Goal: Transaction & Acquisition: Download file/media

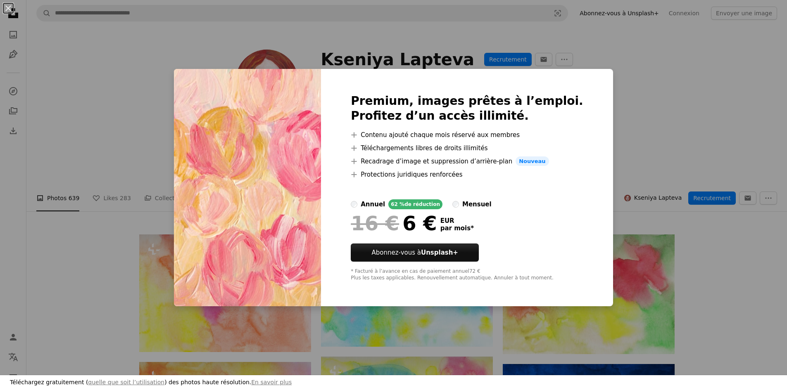
scroll to position [330, 0]
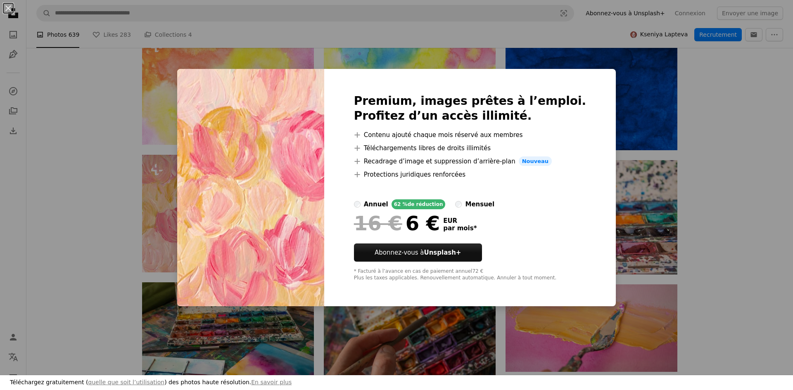
click at [603, 93] on div "An X shape Premium, images prêtes à l’emploi. Profitez d’un accès illimité. A p…" at bounding box center [396, 195] width 793 height 390
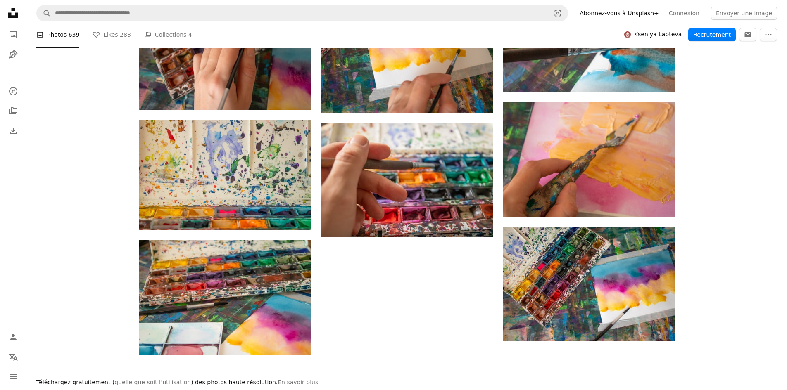
scroll to position [826, 0]
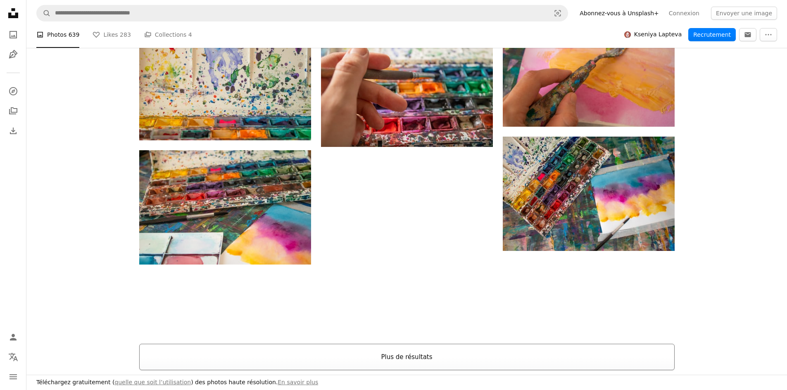
click at [356, 349] on button "Plus de résultats" at bounding box center [406, 357] width 535 height 26
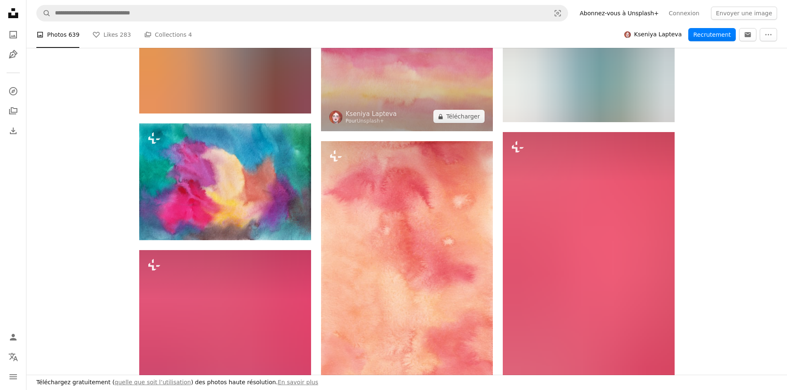
scroll to position [2106, 0]
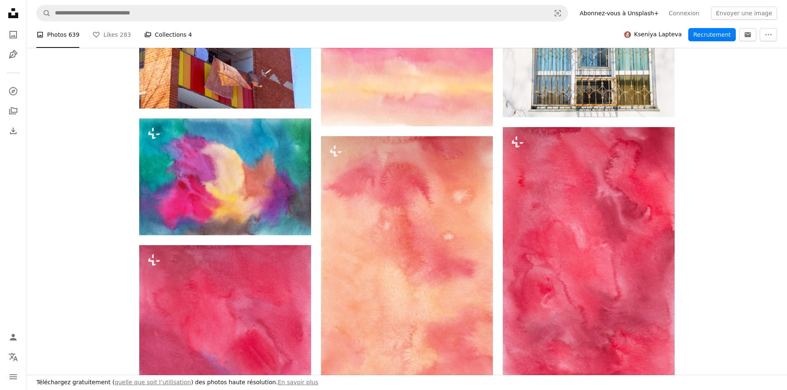
click at [148, 32] on link "A stack of folders Collections 4" at bounding box center [168, 34] width 48 height 26
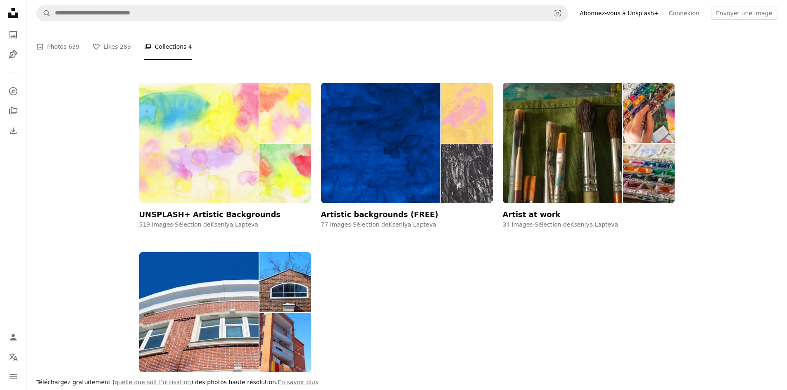
scroll to position [124, 0]
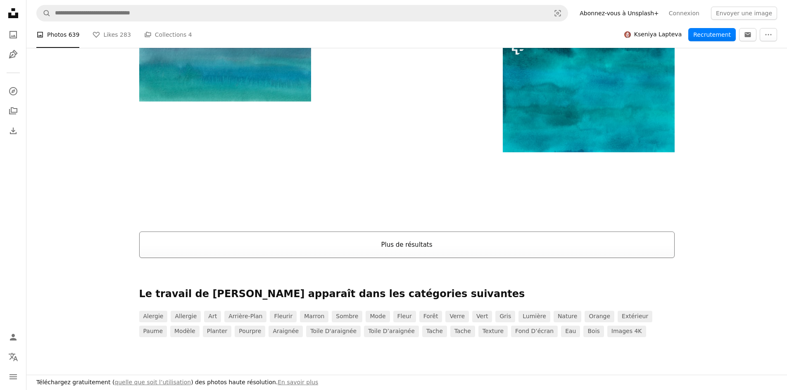
scroll to position [3633, 0]
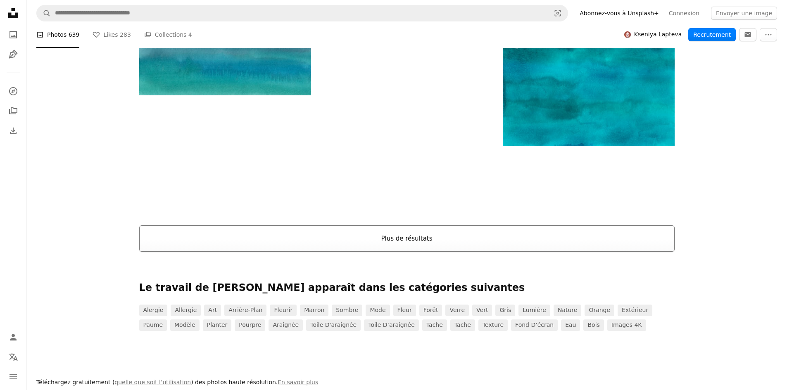
click at [199, 231] on button "Plus de résultats" at bounding box center [406, 238] width 535 height 26
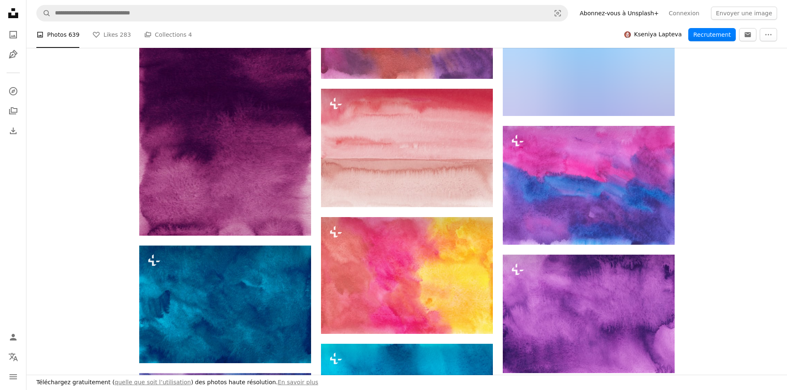
scroll to position [14533, 0]
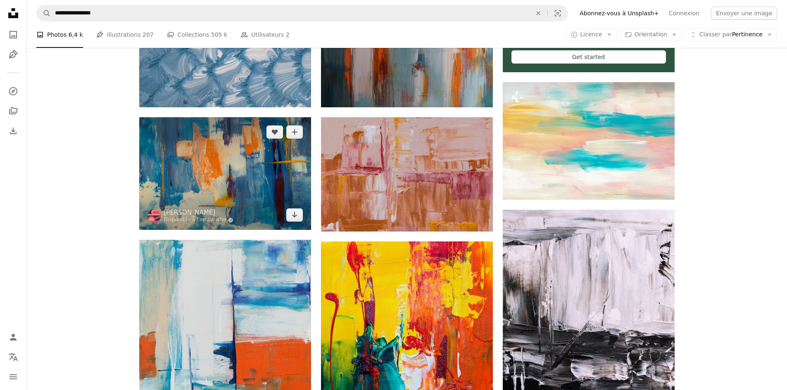
scroll to position [372, 0]
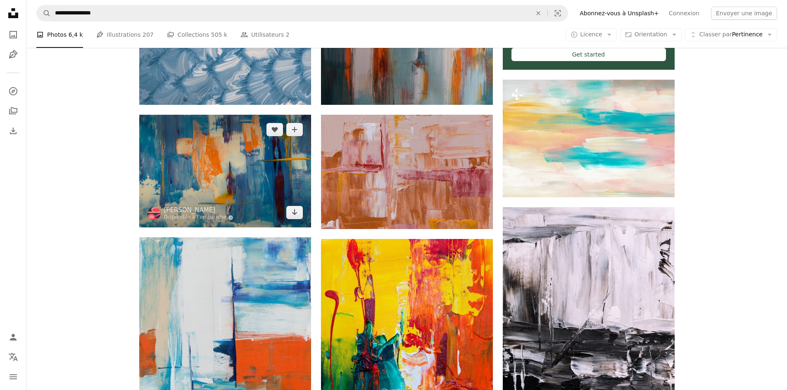
click at [156, 215] on img at bounding box center [153, 213] width 13 height 13
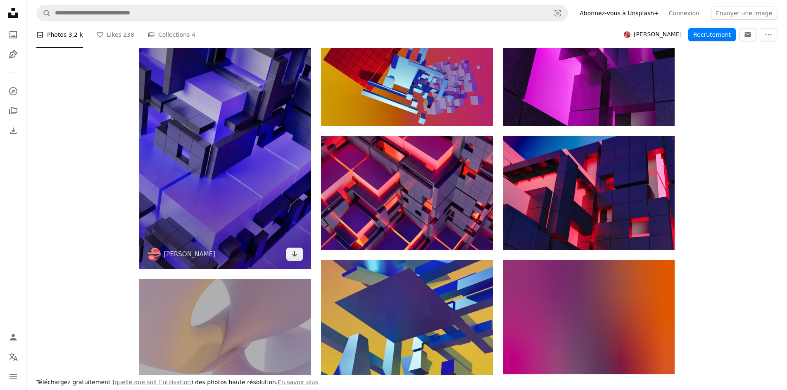
scroll to position [165, 0]
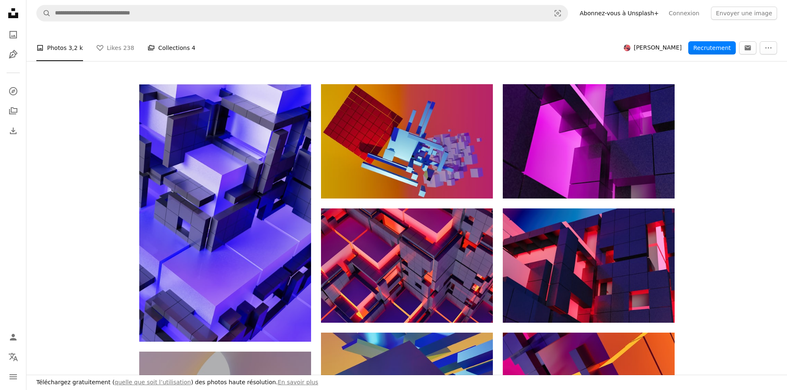
click at [152, 40] on link "A stack of folders Collections 4" at bounding box center [171, 48] width 48 height 26
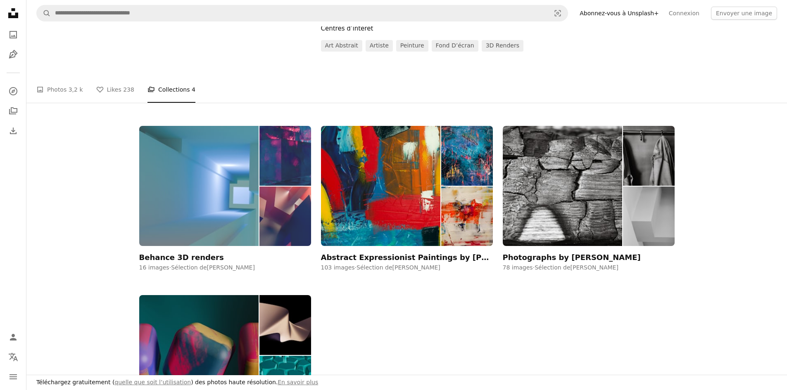
scroll to position [124, 0]
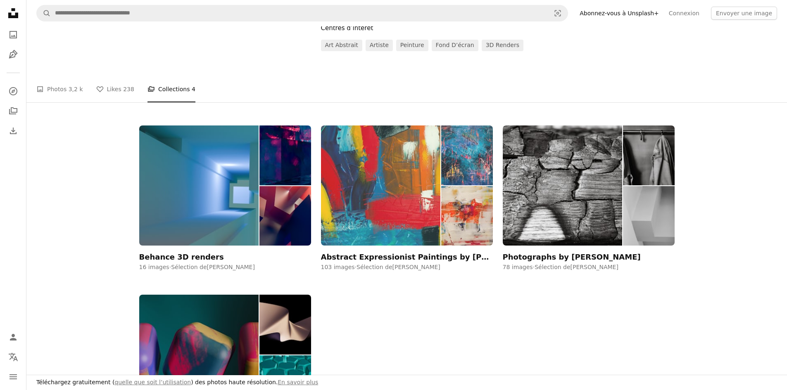
click at [343, 252] on div "Abstract Expressionist Paintings by [PERSON_NAME]" at bounding box center [407, 257] width 172 height 10
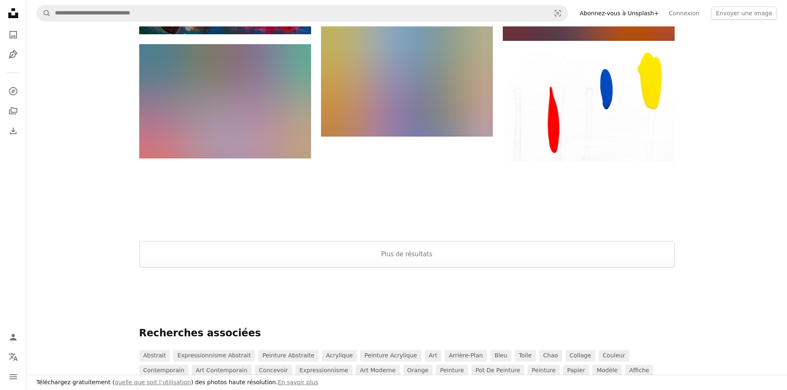
scroll to position [950, 0]
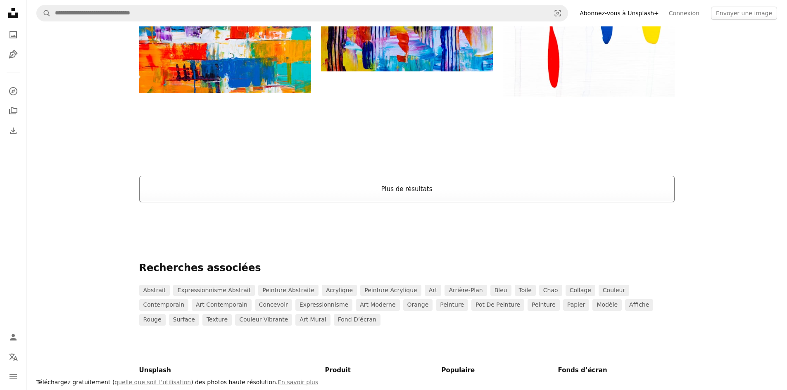
click at [279, 201] on button "Plus de résultats" at bounding box center [406, 189] width 535 height 26
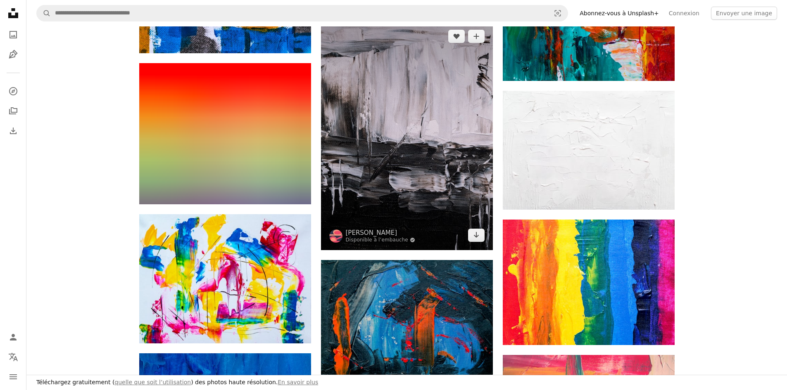
scroll to position [4376, 0]
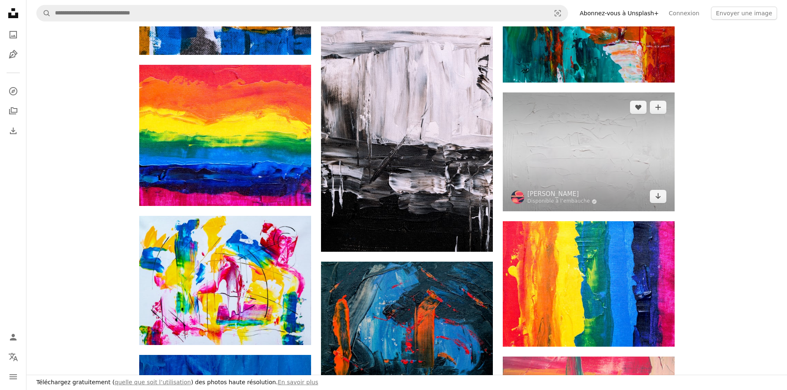
click at [583, 149] on img at bounding box center [588, 151] width 172 height 119
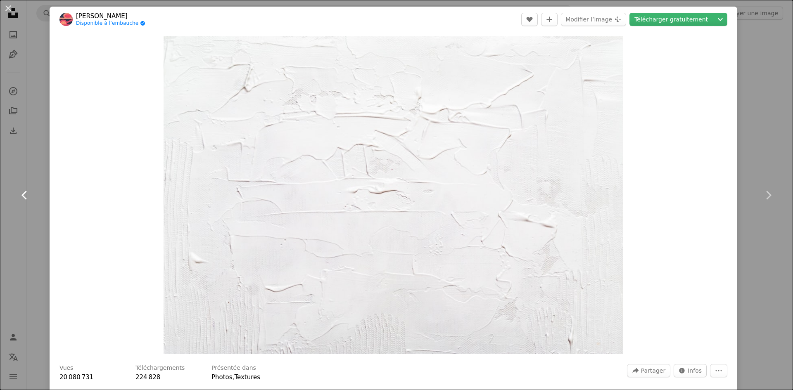
click at [20, 224] on link "Chevron left" at bounding box center [25, 195] width 50 height 79
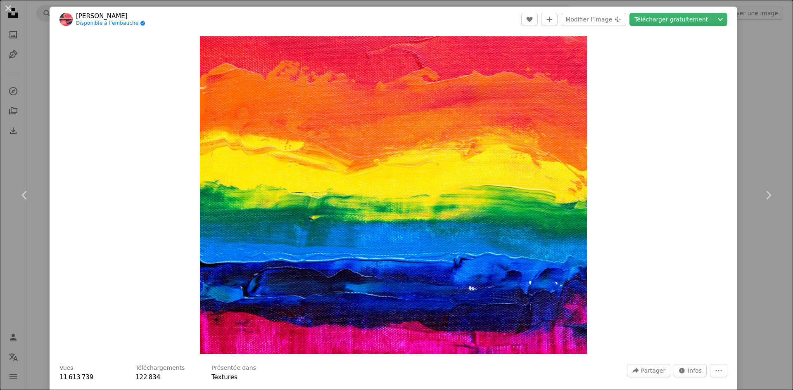
click at [761, 56] on div "An X shape Chevron left Chevron right [PERSON_NAME] Disponible à l’embauche A c…" at bounding box center [396, 195] width 793 height 390
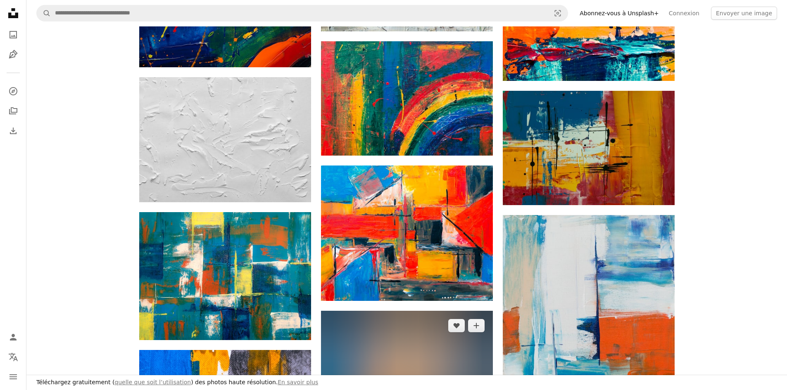
scroll to position [3840, 0]
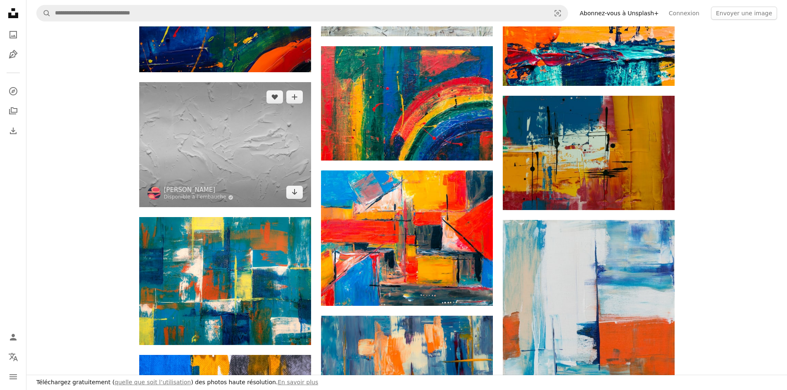
click at [200, 145] on img at bounding box center [225, 144] width 172 height 125
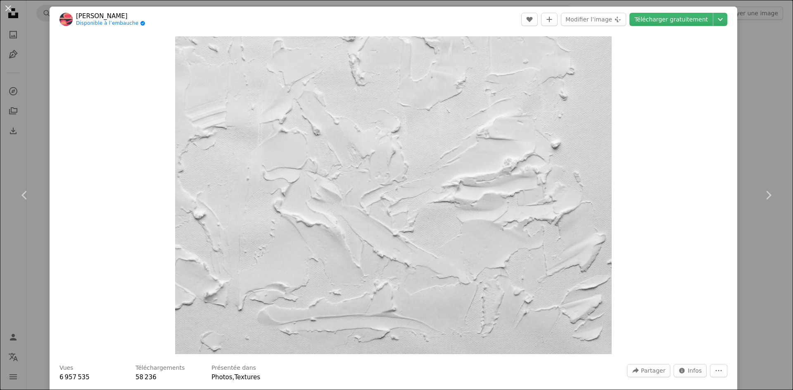
click at [744, 77] on div "An X shape Chevron left Chevron right [PERSON_NAME] Disponible à l’embauche A c…" at bounding box center [396, 195] width 793 height 390
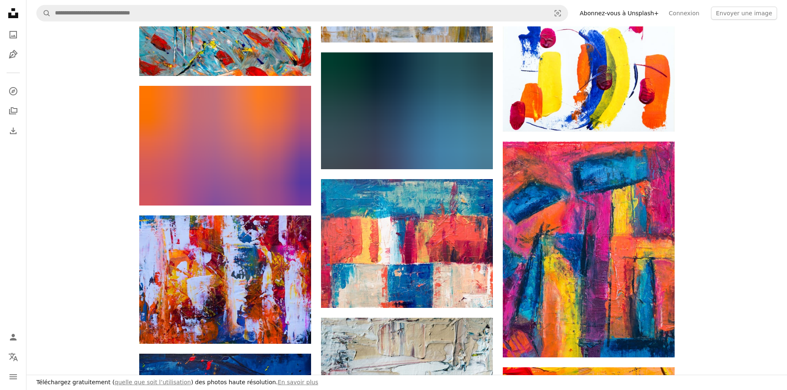
scroll to position [3427, 0]
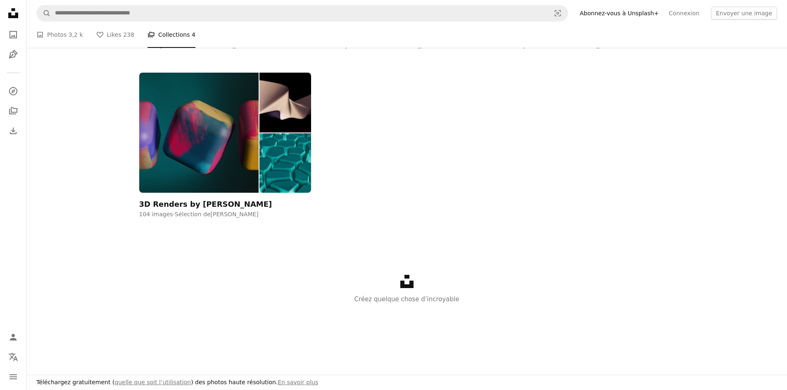
scroll to position [124, 0]
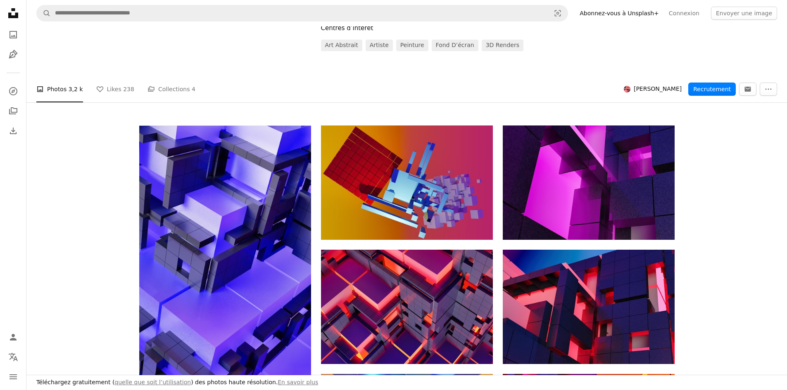
scroll to position [165, 0]
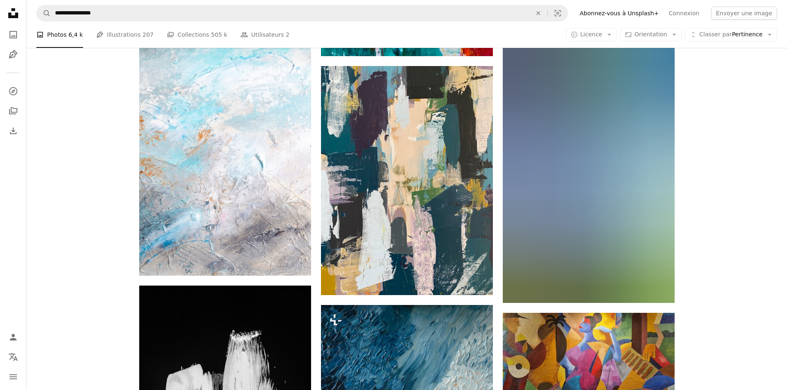
scroll to position [784, 0]
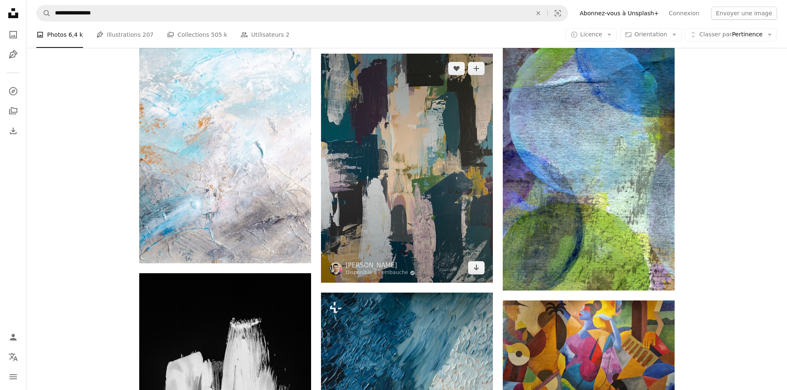
click at [332, 272] on img at bounding box center [335, 268] width 13 height 13
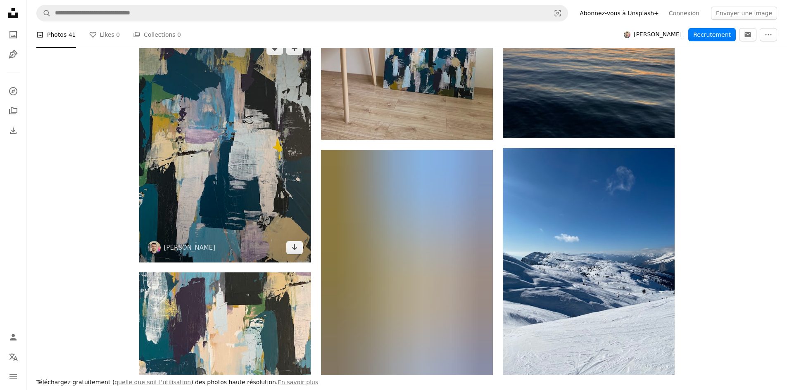
scroll to position [330, 0]
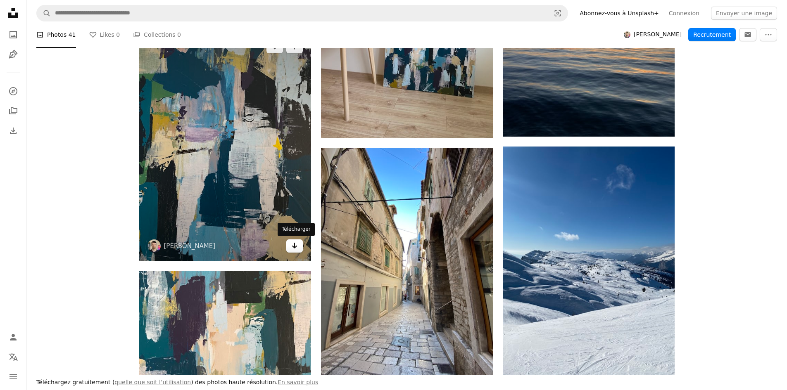
click at [292, 248] on icon "Arrow pointing down" at bounding box center [294, 246] width 7 height 10
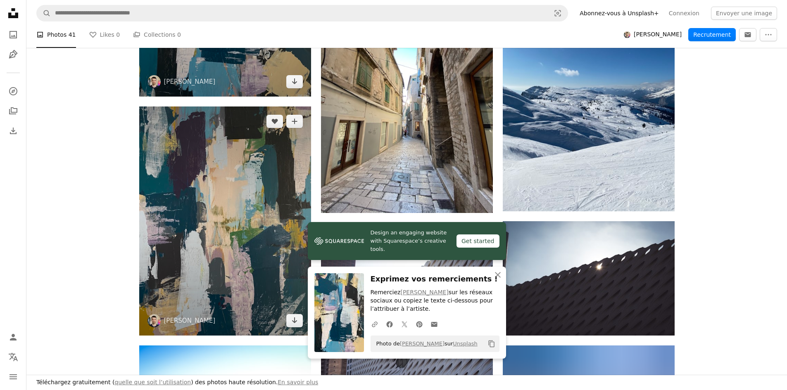
scroll to position [495, 0]
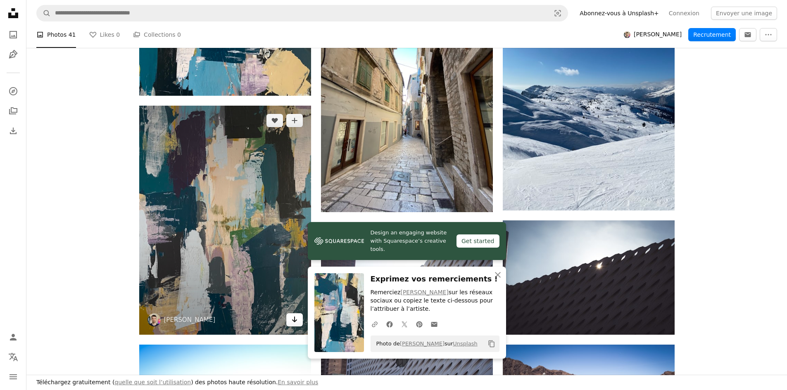
click at [291, 325] on link "Arrow pointing down" at bounding box center [294, 319] width 17 height 13
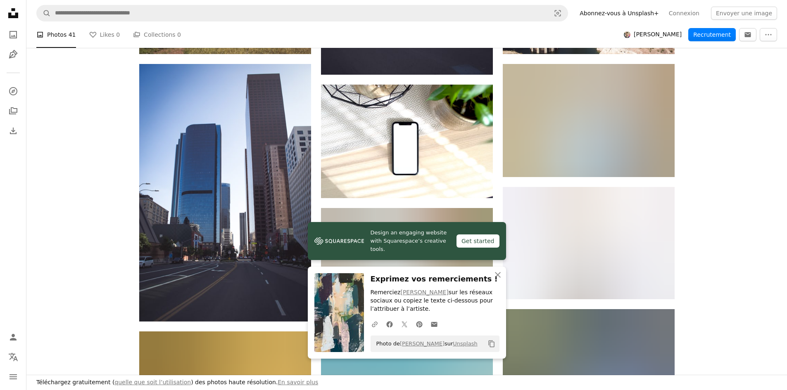
scroll to position [908, 0]
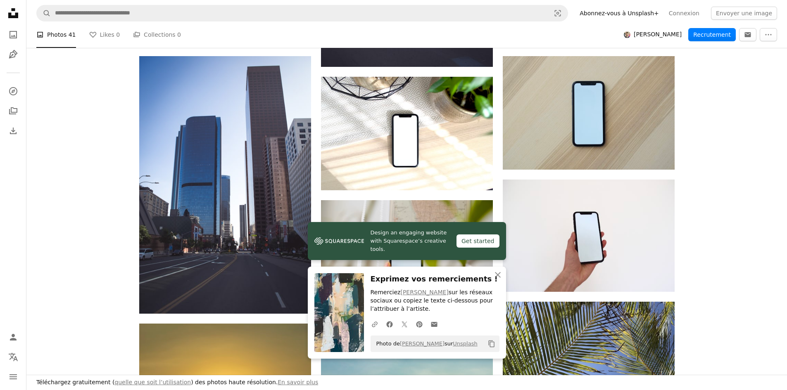
scroll to position [784, 0]
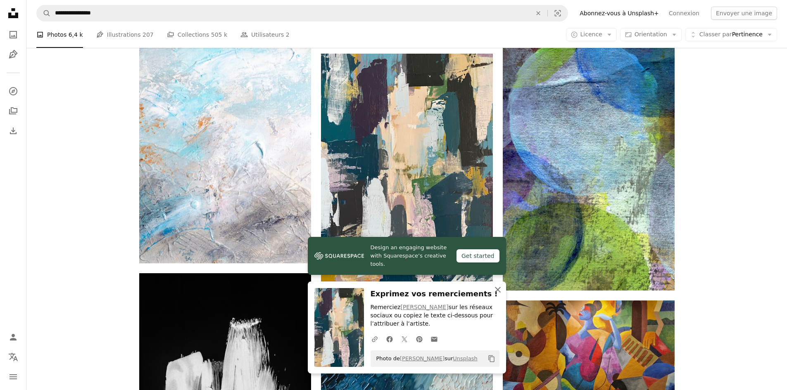
click at [494, 292] on icon "An X shape" at bounding box center [498, 290] width 10 height 10
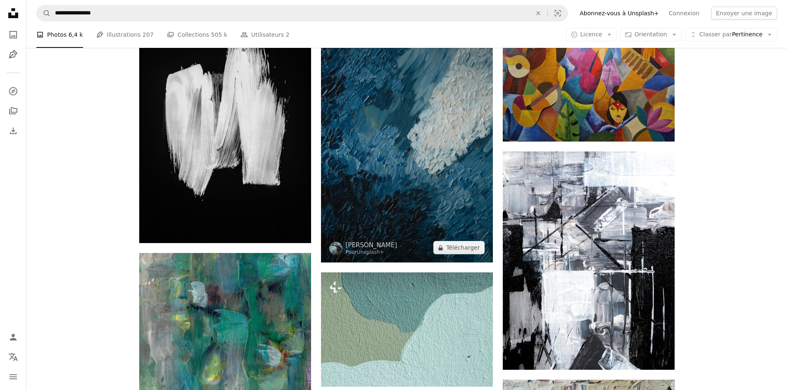
scroll to position [1073, 0]
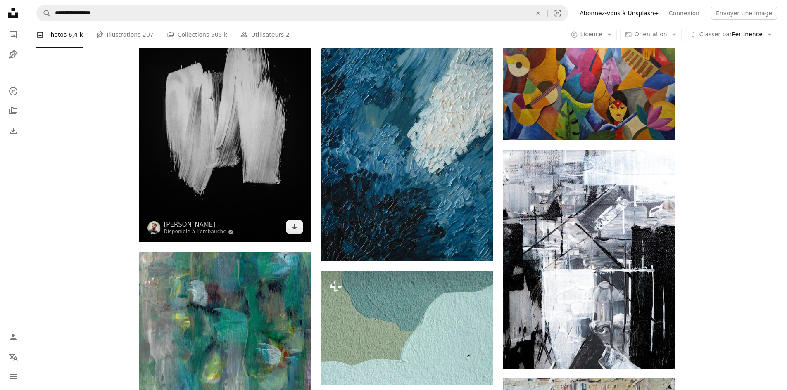
click at [156, 232] on img at bounding box center [153, 227] width 13 height 13
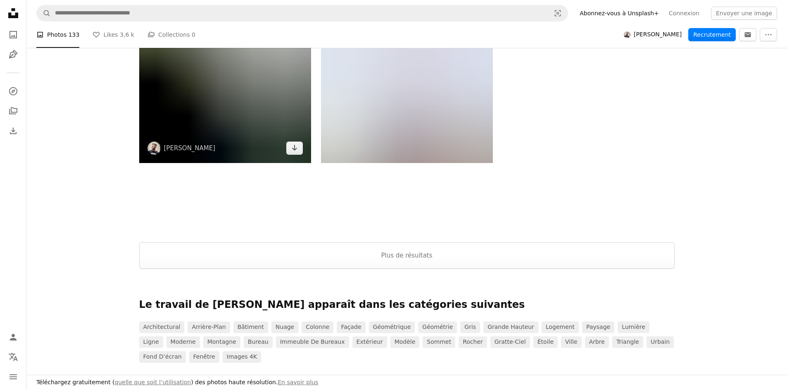
scroll to position [1569, 0]
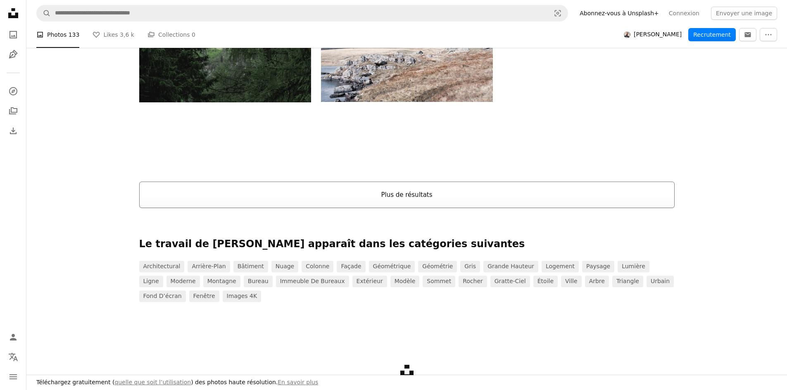
click at [268, 195] on button "Plus de résultats" at bounding box center [406, 195] width 535 height 26
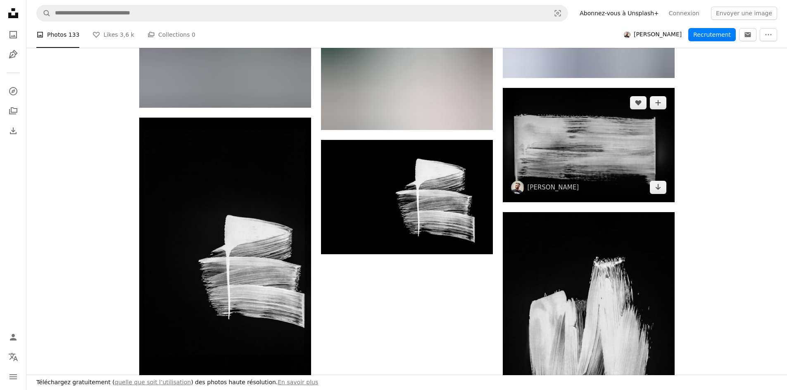
scroll to position [8381, 0]
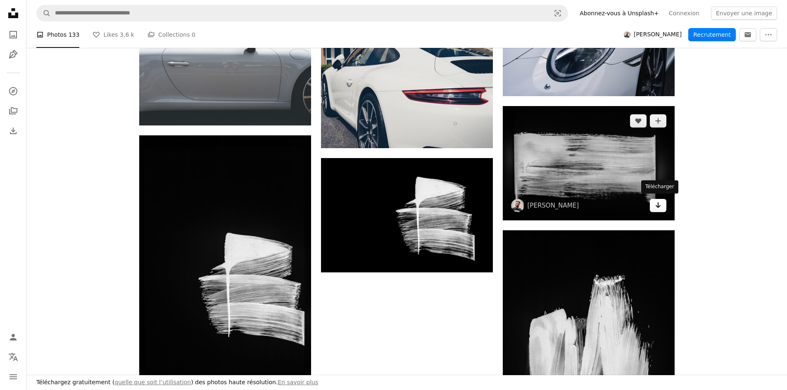
click at [657, 204] on icon "Arrow pointing down" at bounding box center [657, 205] width 7 height 10
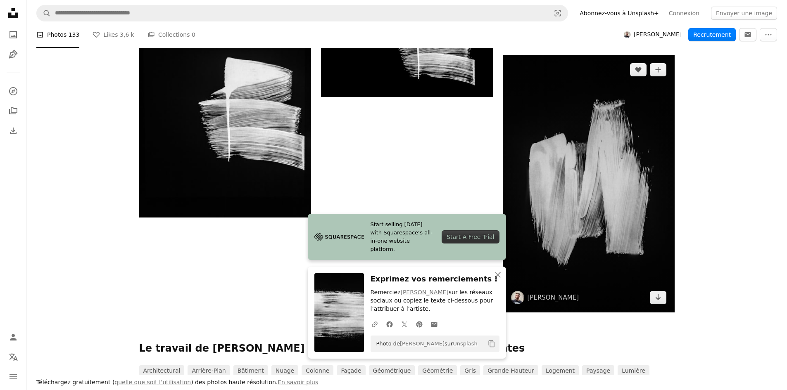
scroll to position [8588, 0]
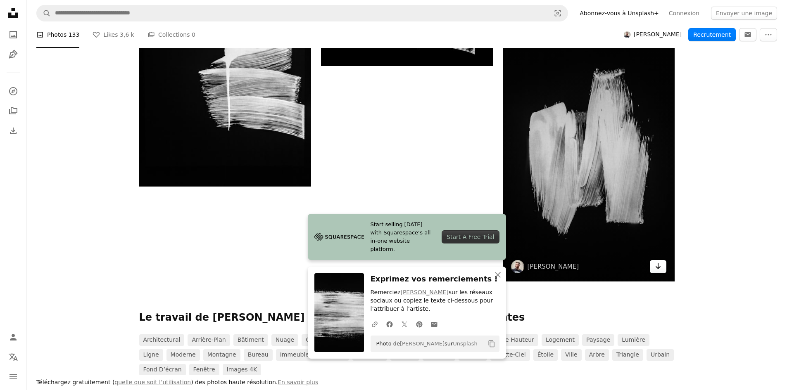
click at [658, 267] on icon "Télécharger" at bounding box center [657, 266] width 5 height 6
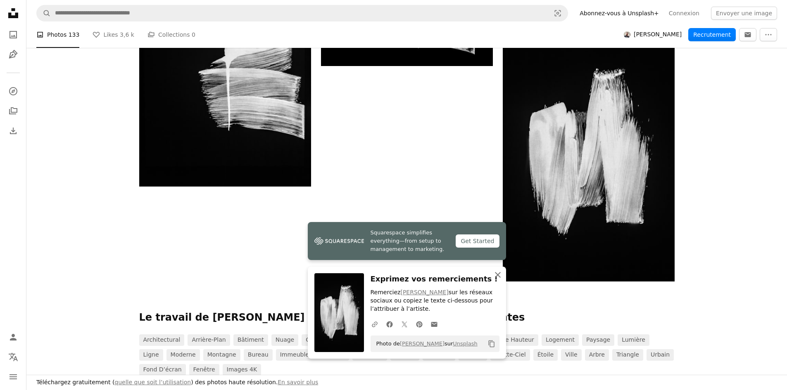
click at [497, 282] on button "An X shape Fermer" at bounding box center [497, 275] width 17 height 17
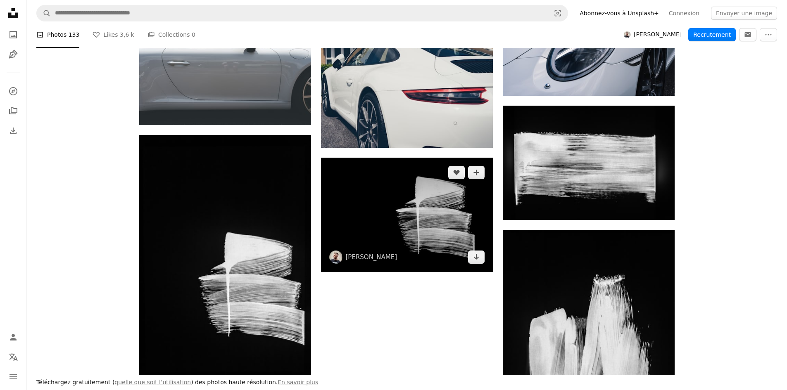
scroll to position [8381, 0]
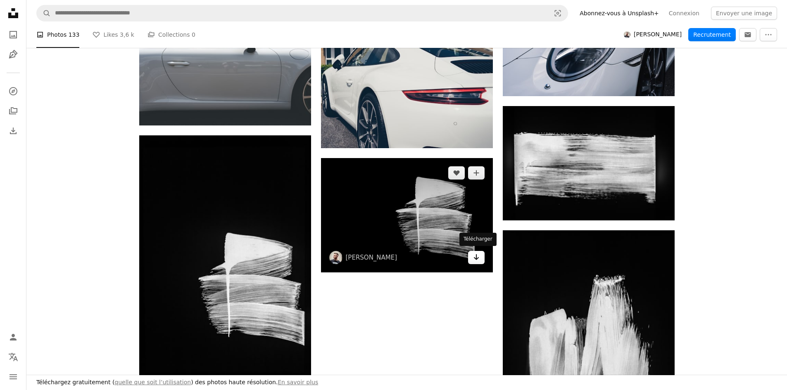
click at [477, 261] on icon "Arrow pointing down" at bounding box center [476, 257] width 7 height 10
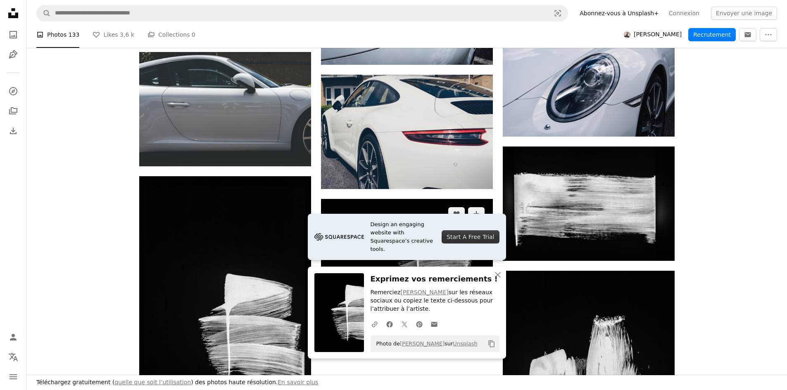
scroll to position [8175, 0]
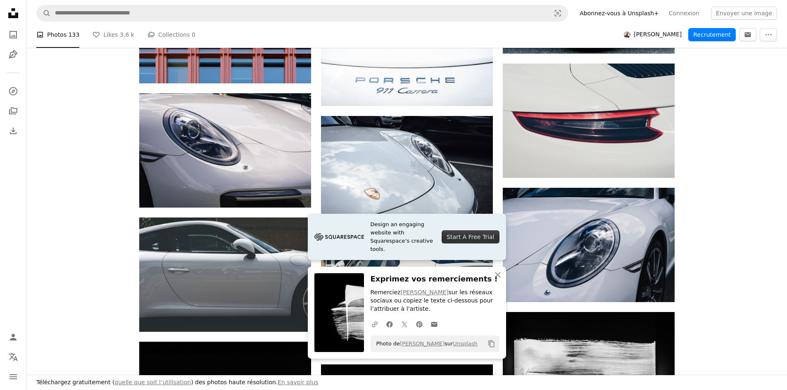
click at [498, 281] on button "An X shape Fermer" at bounding box center [497, 275] width 17 height 17
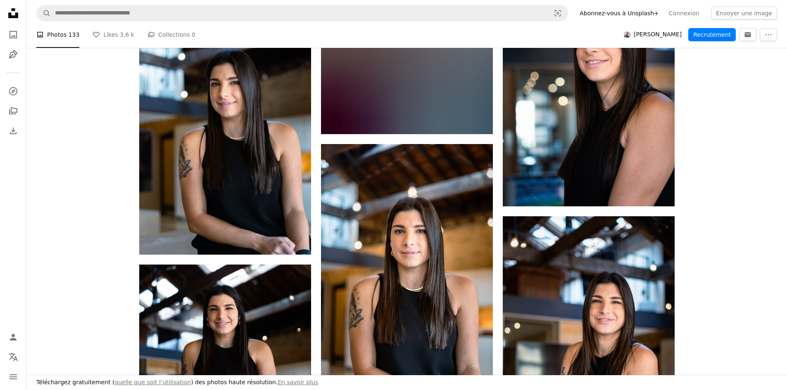
scroll to position [7349, 0]
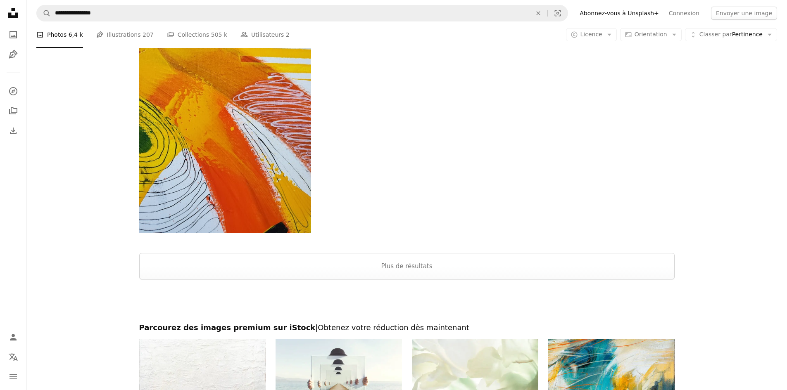
scroll to position [1693, 0]
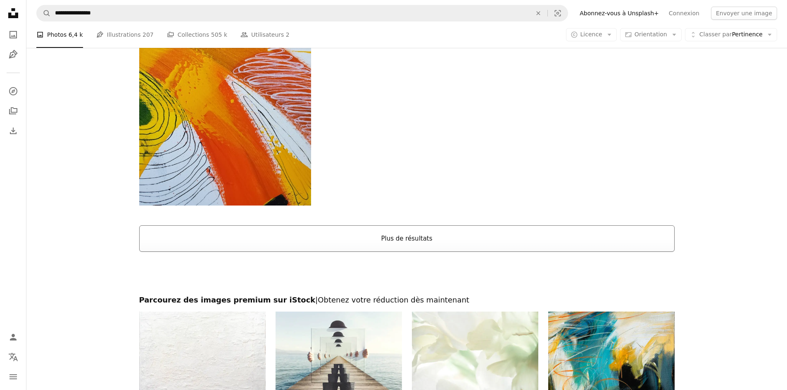
click at [367, 238] on button "Plus de résultats" at bounding box center [406, 238] width 535 height 26
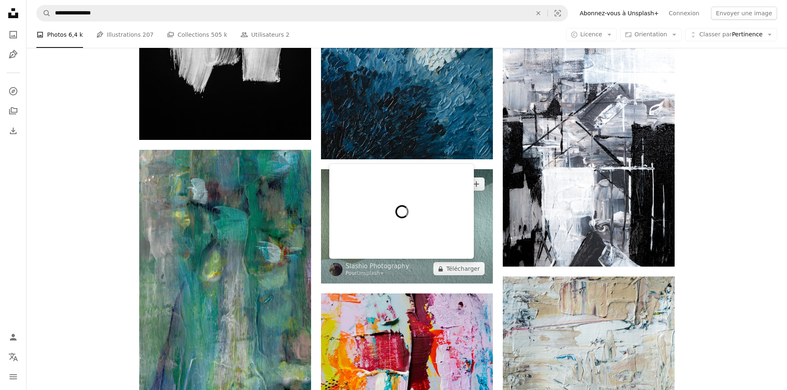
scroll to position [1239, 0]
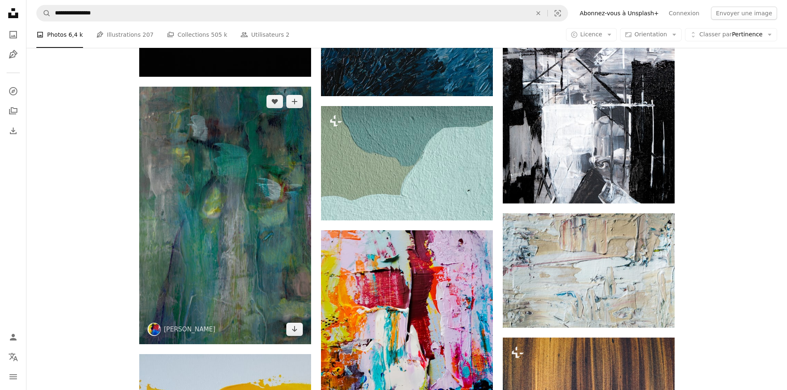
click at [151, 330] on img at bounding box center [153, 329] width 13 height 13
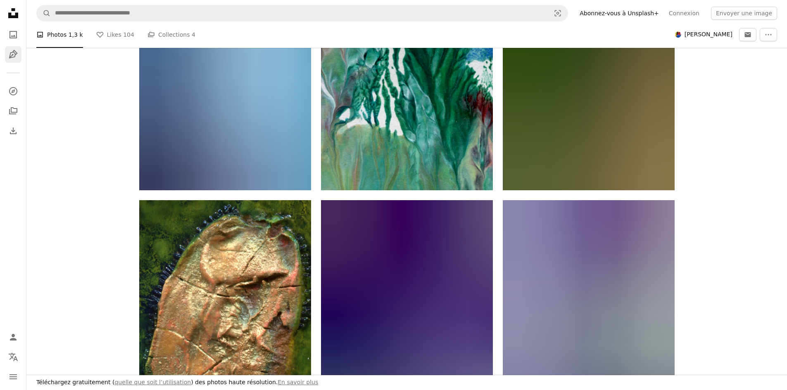
scroll to position [1371, 0]
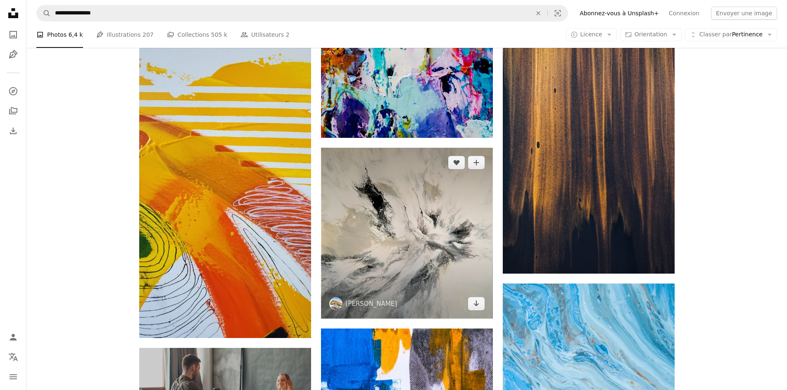
scroll to position [1569, 0]
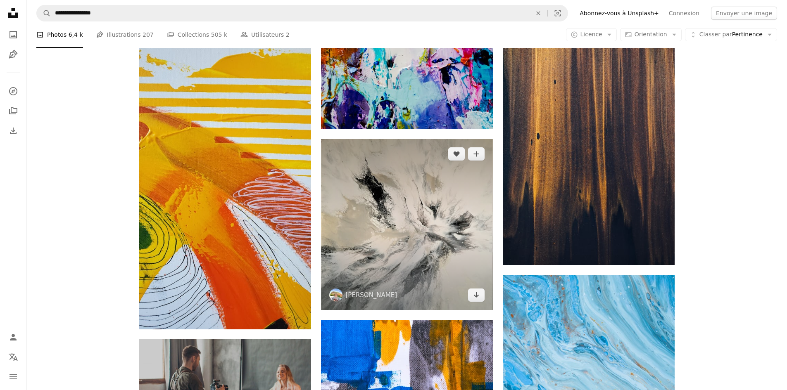
click at [336, 303] on img at bounding box center [407, 224] width 172 height 171
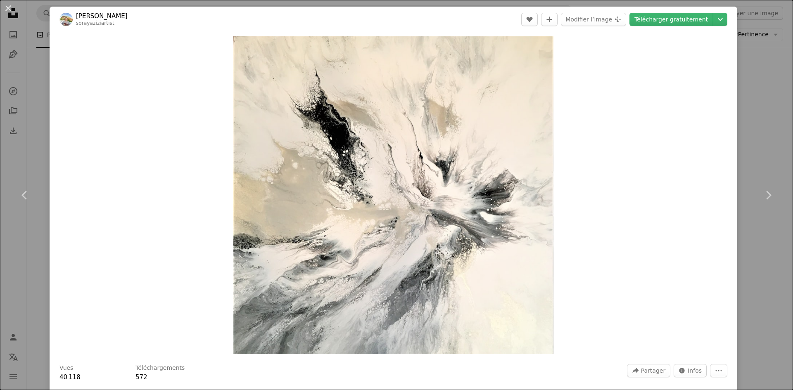
click at [762, 114] on div "An X shape Chevron left Chevron right [PERSON_NAME] sorayaziziartist A heart A …" at bounding box center [396, 195] width 793 height 390
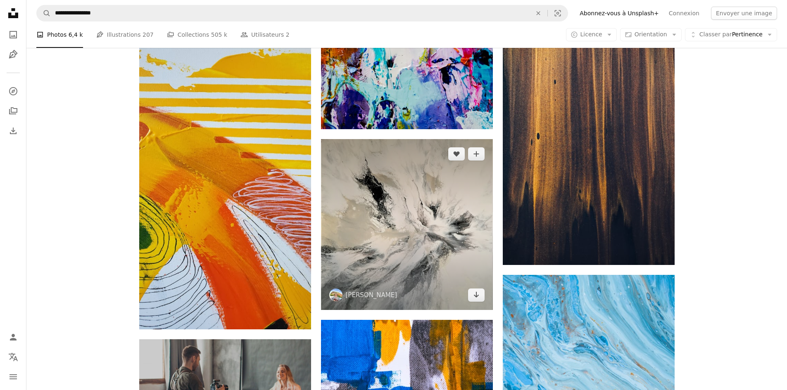
click at [334, 298] on img at bounding box center [335, 295] width 13 height 13
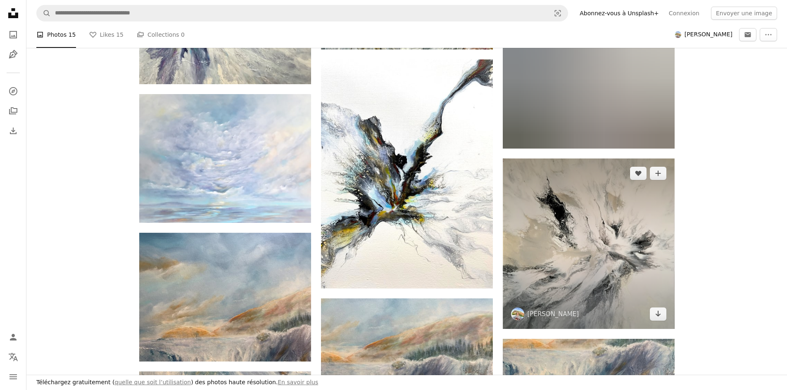
scroll to position [495, 0]
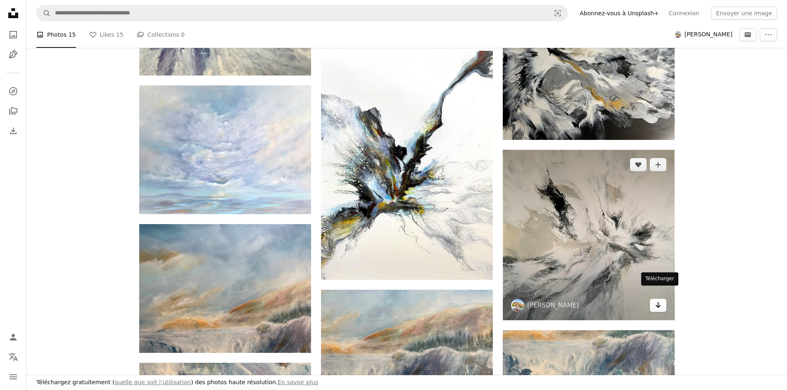
click at [659, 300] on icon "Arrow pointing down" at bounding box center [657, 305] width 7 height 10
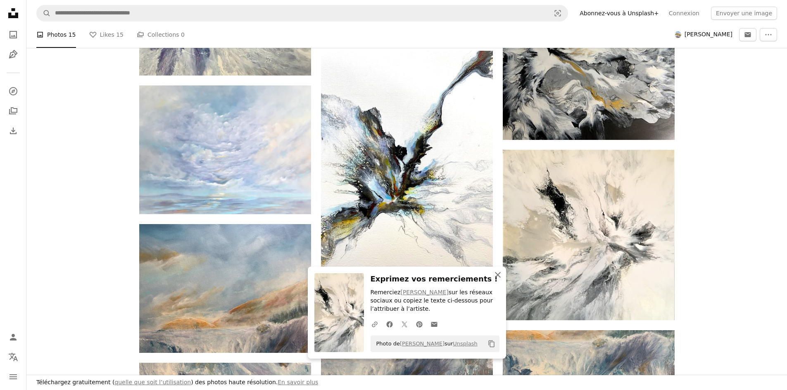
click at [498, 273] on icon "An X shape" at bounding box center [498, 275] width 10 height 10
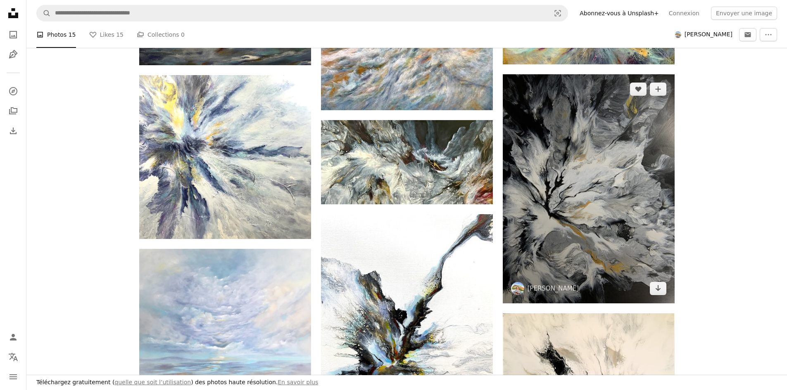
scroll to position [330, 0]
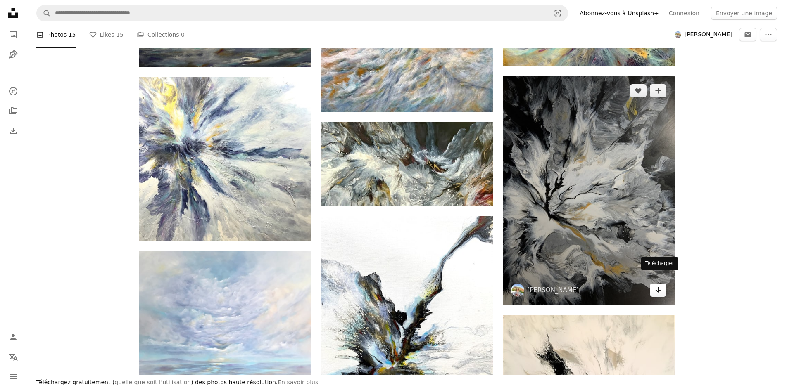
click at [655, 285] on icon "Arrow pointing down" at bounding box center [657, 290] width 7 height 10
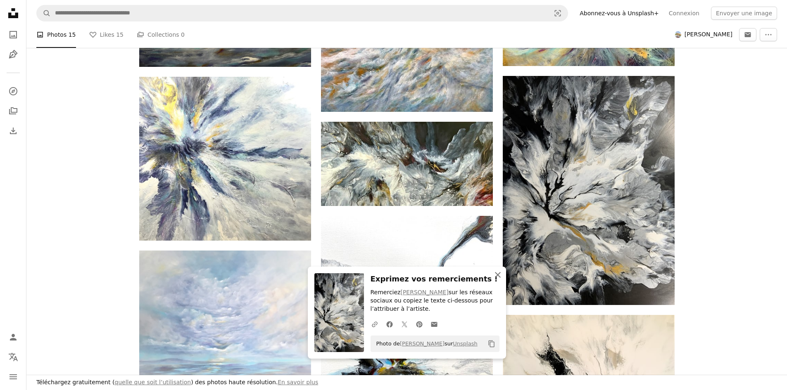
click at [497, 273] on icon "An X shape" at bounding box center [498, 275] width 10 height 10
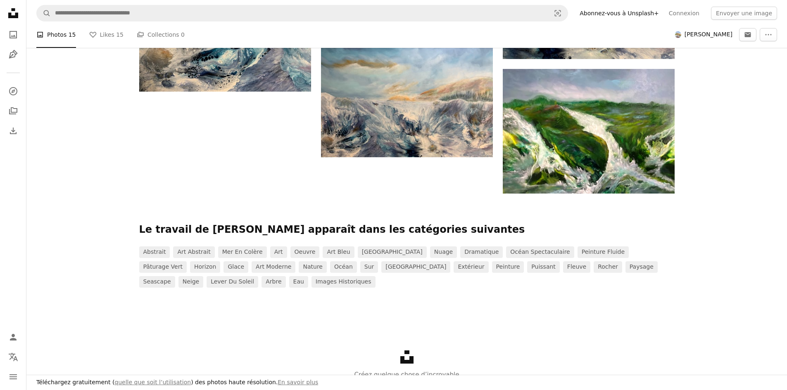
scroll to position [941, 0]
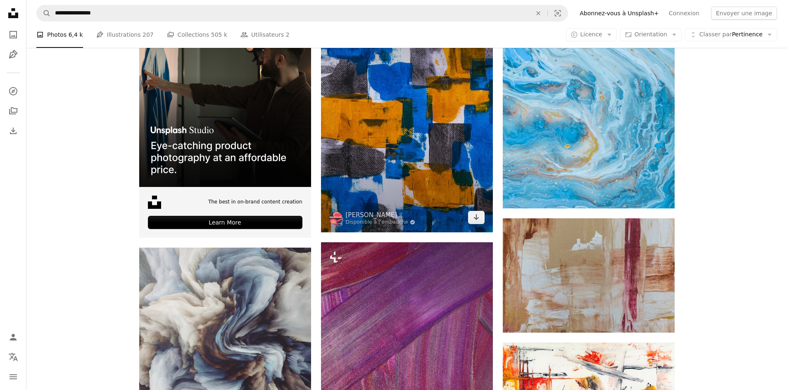
scroll to position [1899, 0]
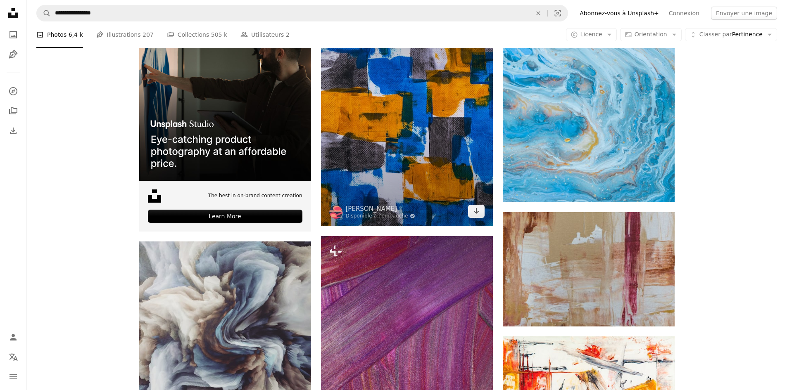
click at [428, 166] on img at bounding box center [407, 108] width 172 height 237
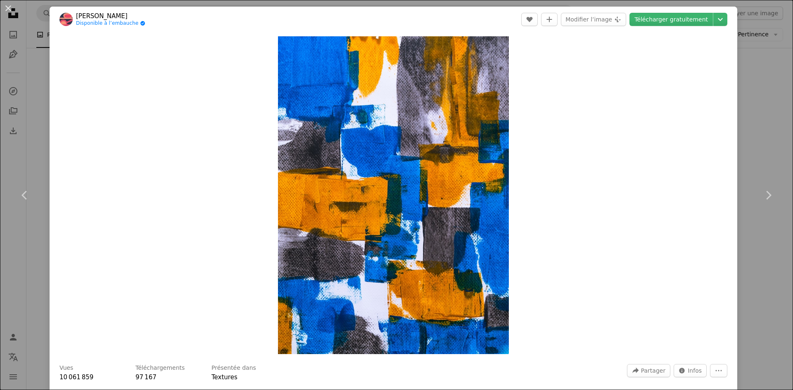
click at [779, 114] on div "An X shape Chevron left Chevron right [PERSON_NAME] Disponible à l’embauche A c…" at bounding box center [396, 195] width 793 height 390
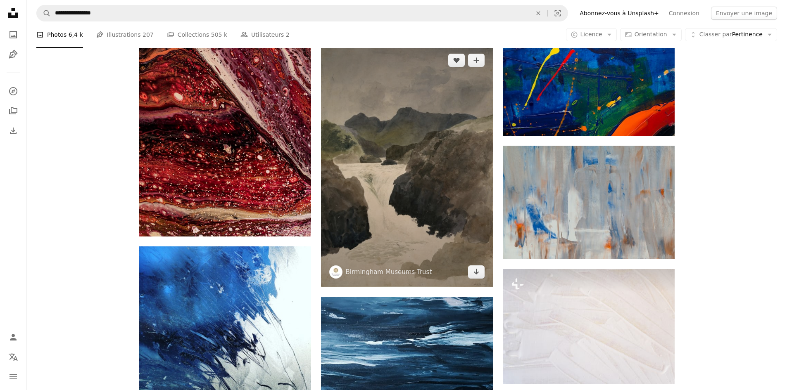
scroll to position [2601, 0]
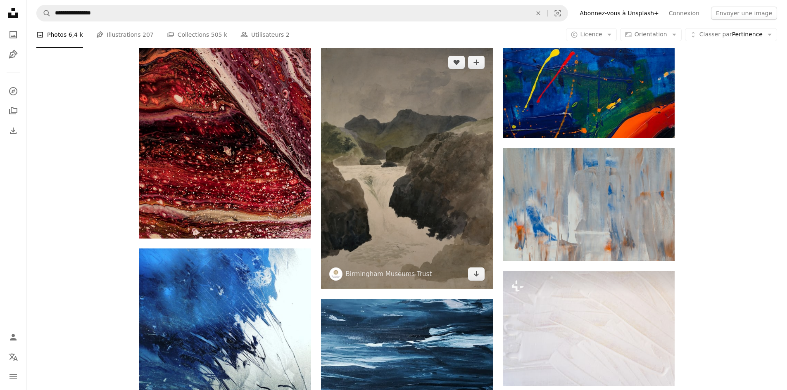
click at [336, 268] on img at bounding box center [335, 274] width 13 height 13
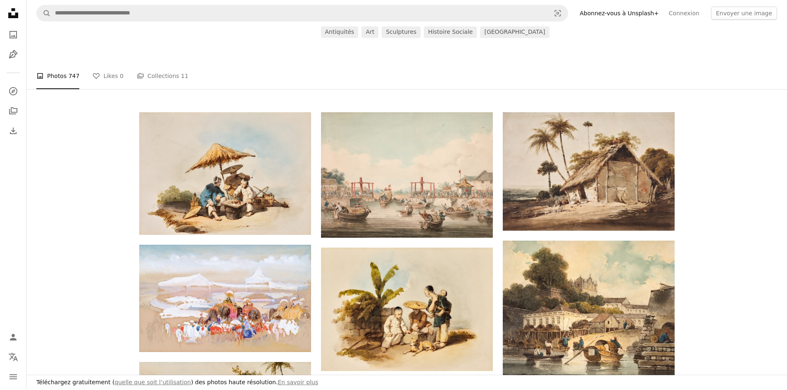
scroll to position [124, 0]
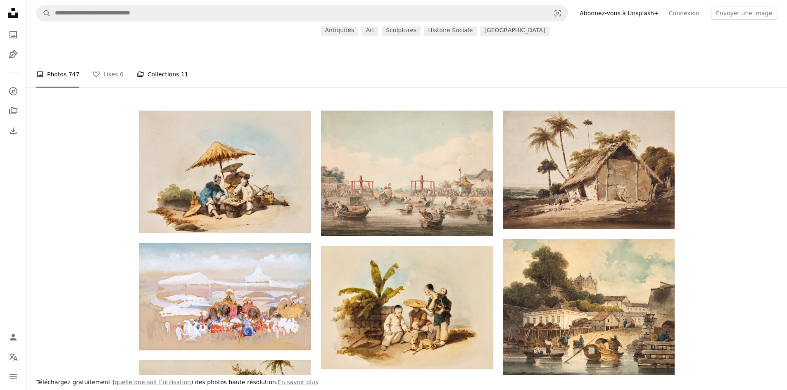
click at [159, 73] on link "A stack of folders Collections 11" at bounding box center [163, 74] width 52 height 26
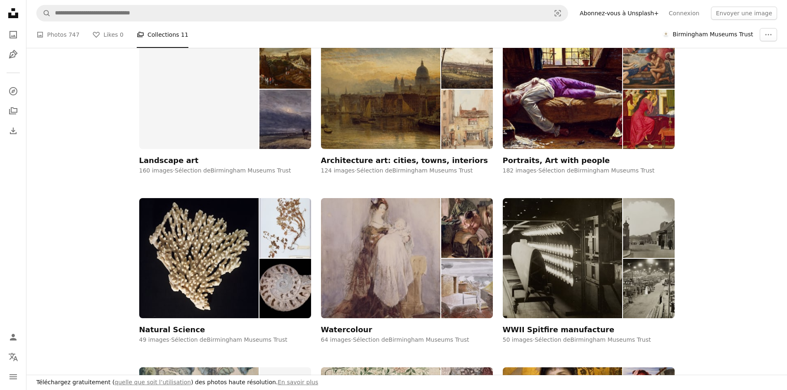
scroll to position [206, 0]
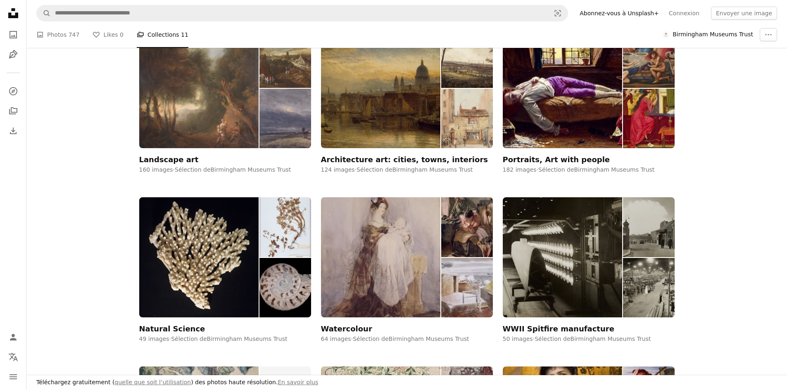
click at [154, 91] on img at bounding box center [199, 88] width 120 height 120
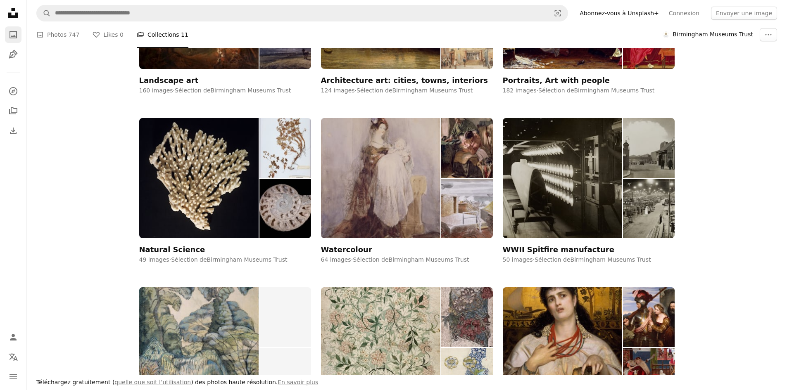
scroll to position [206, 0]
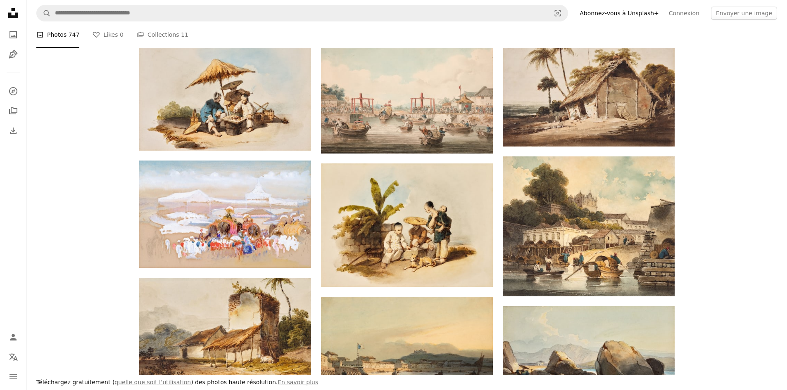
scroll to position [124, 0]
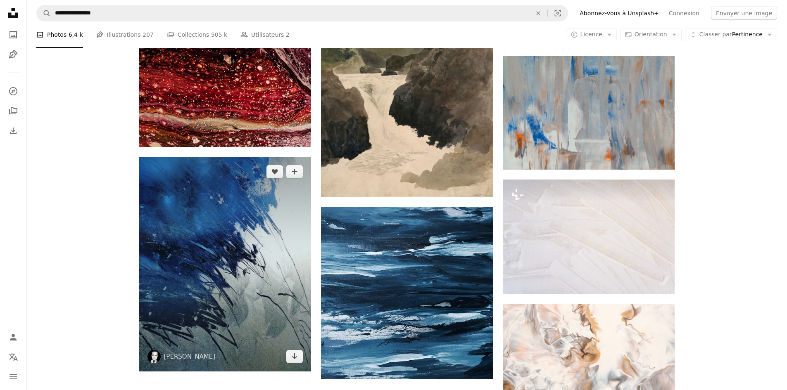
scroll to position [2725, 0]
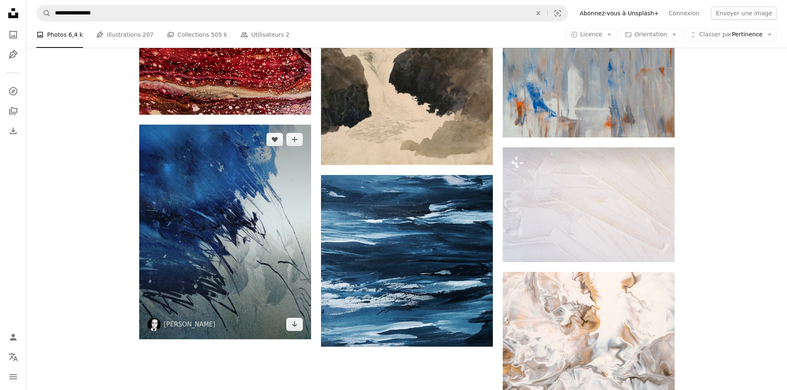
click at [155, 327] on img at bounding box center [153, 324] width 13 height 13
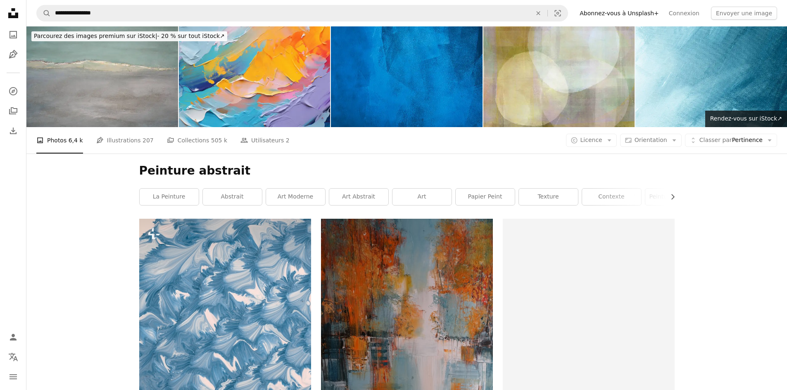
scroll to position [2725, 0]
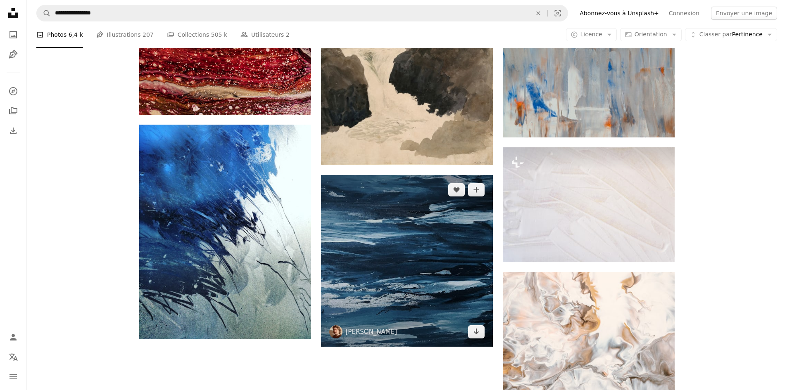
click at [335, 329] on img at bounding box center [335, 331] width 13 height 13
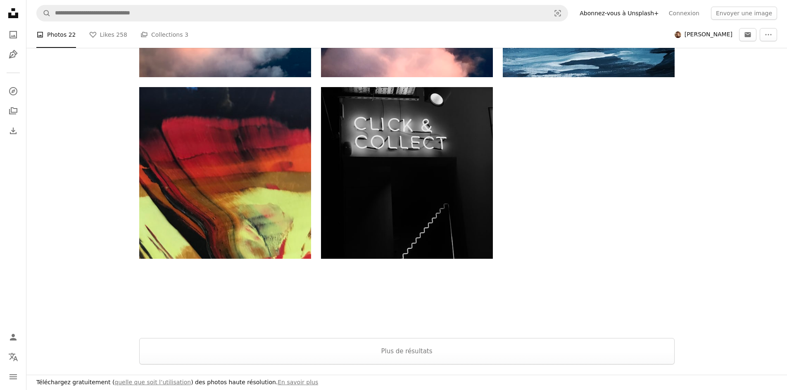
scroll to position [1321, 0]
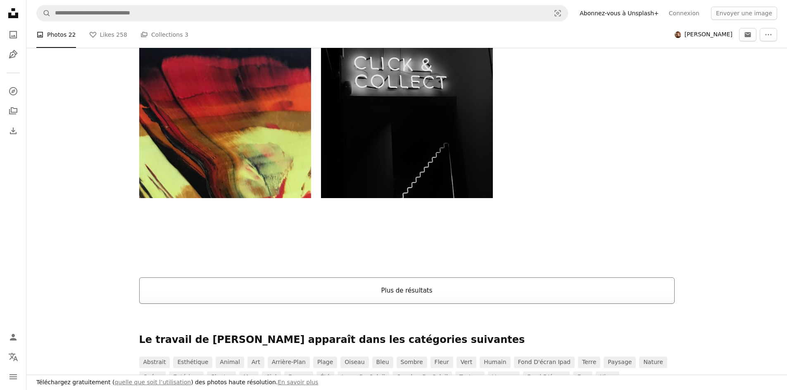
click at [173, 297] on button "Plus de résultats" at bounding box center [406, 290] width 535 height 26
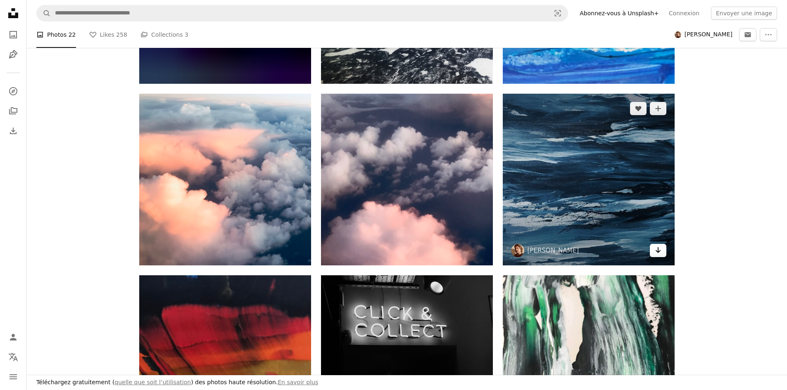
scroll to position [1073, 0]
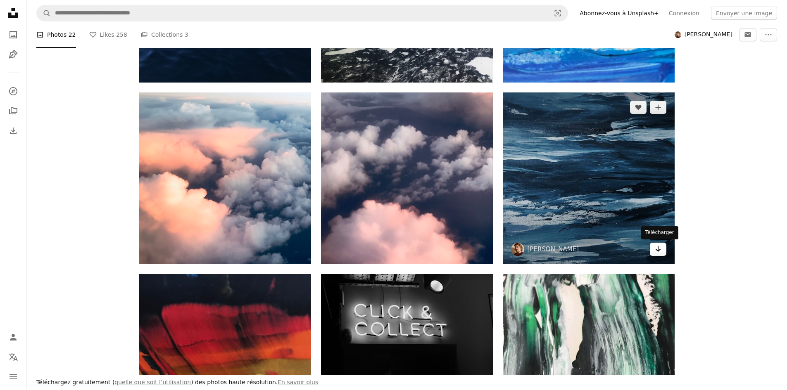
click at [659, 249] on icon "Arrow pointing down" at bounding box center [657, 249] width 7 height 10
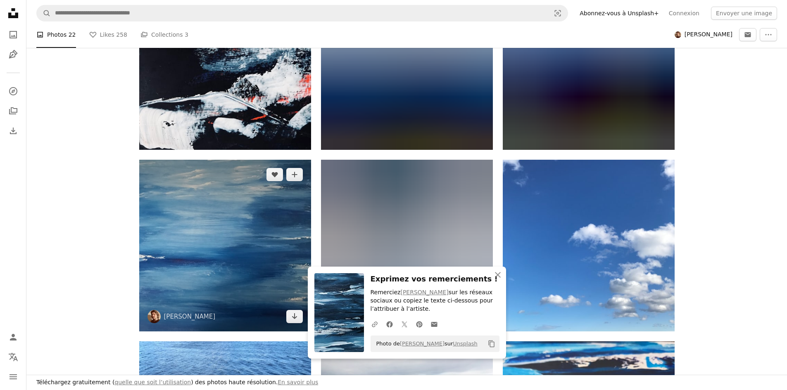
scroll to position [661, 0]
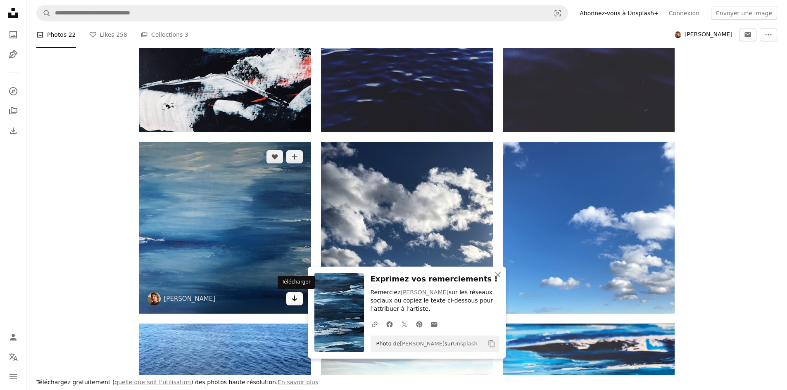
click at [299, 300] on link "Arrow pointing down" at bounding box center [294, 298] width 17 height 13
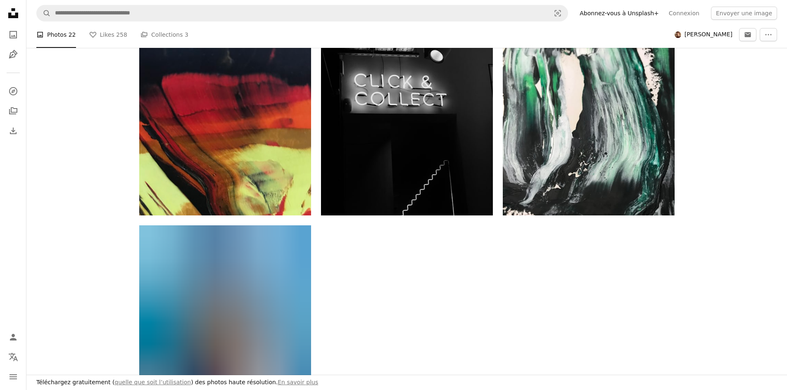
scroll to position [1362, 0]
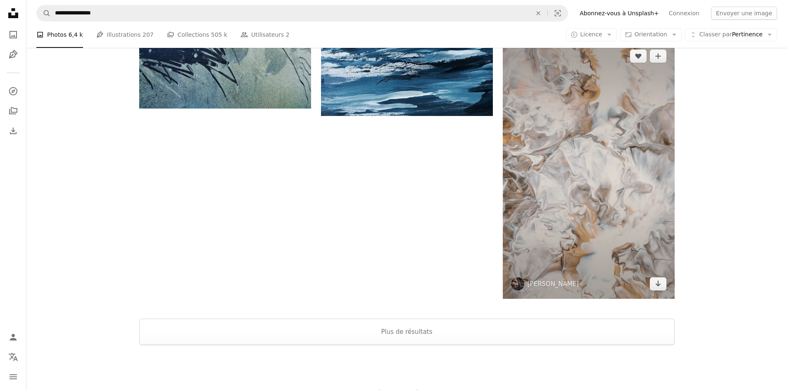
scroll to position [2973, 0]
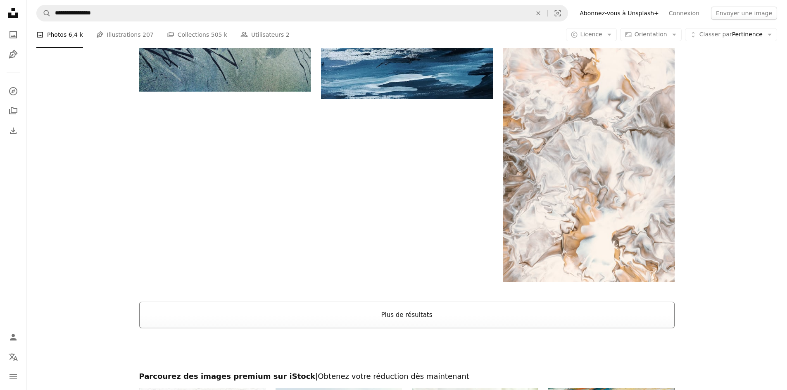
click at [338, 307] on button "Plus de résultats" at bounding box center [406, 315] width 535 height 26
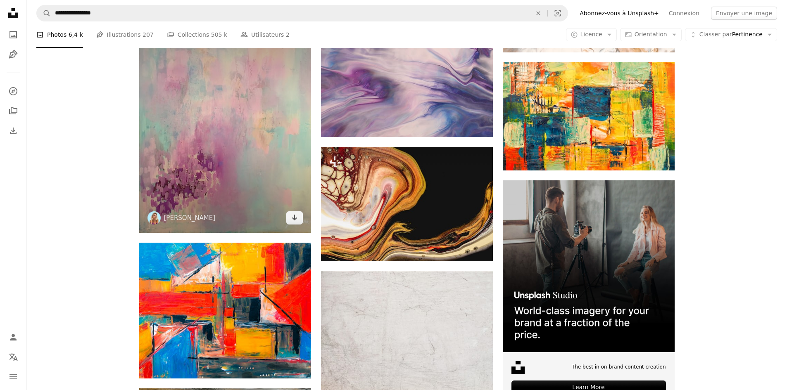
scroll to position [3138, 0]
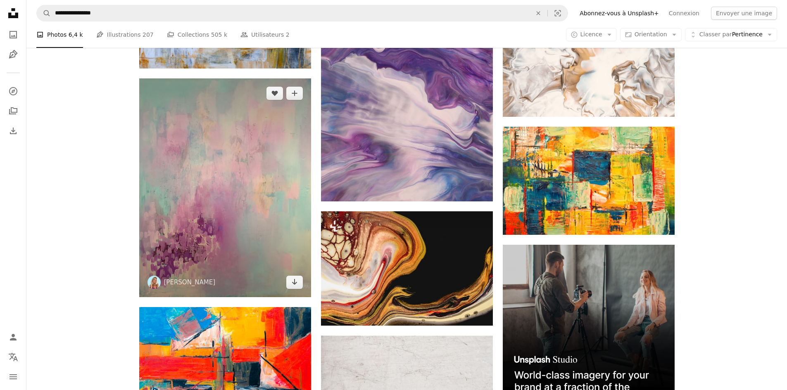
click at [152, 279] on img at bounding box center [153, 282] width 13 height 13
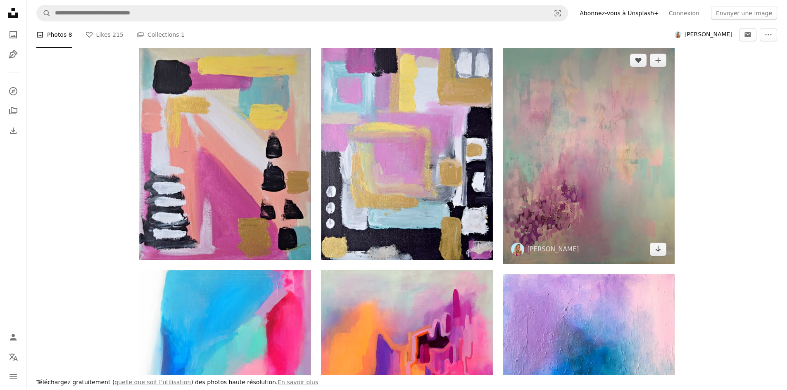
scroll to position [206, 0]
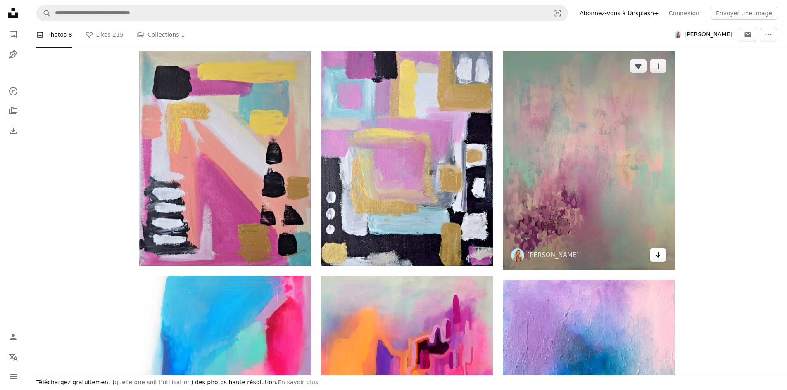
click at [650, 254] on link "Arrow pointing down" at bounding box center [657, 255] width 17 height 13
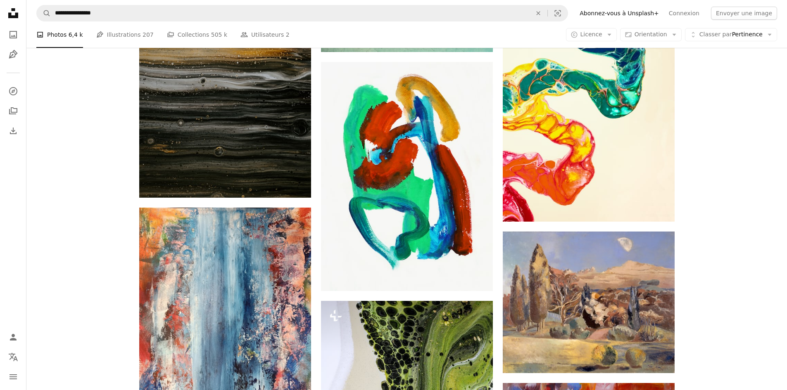
scroll to position [3675, 0]
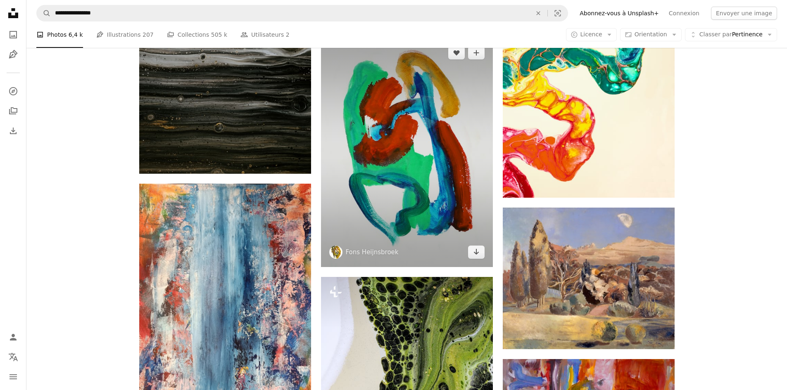
click at [332, 255] on img at bounding box center [335, 252] width 13 height 13
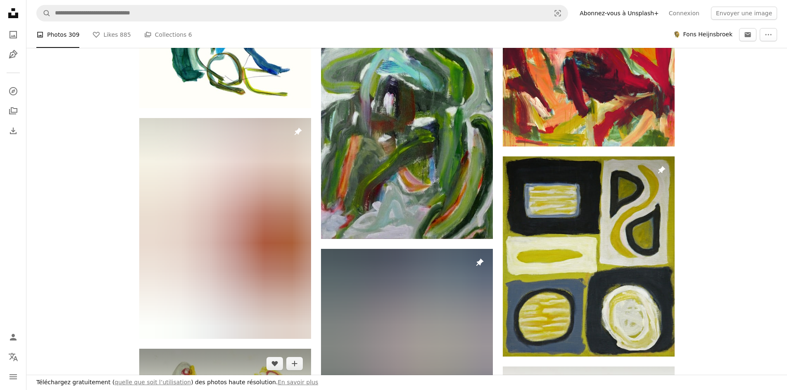
scroll to position [372, 0]
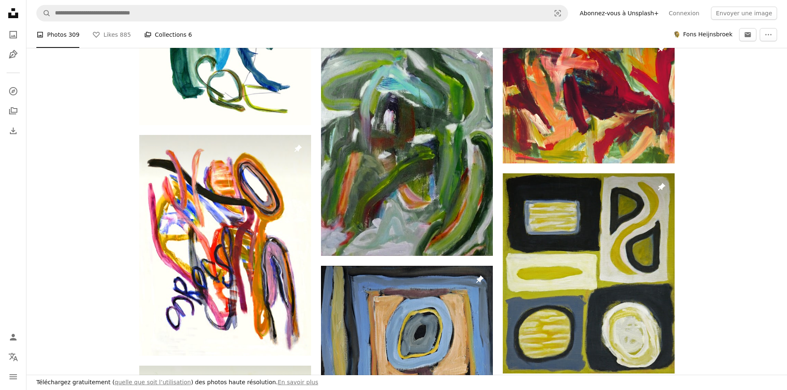
click at [154, 33] on link "A stack of folders Collections 6" at bounding box center [168, 34] width 48 height 26
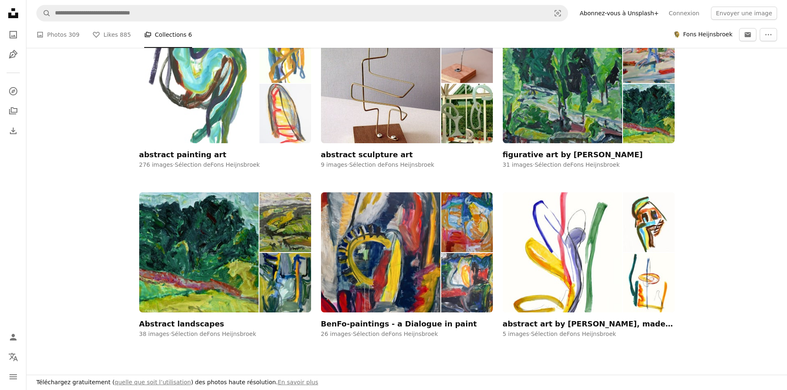
scroll to position [248, 0]
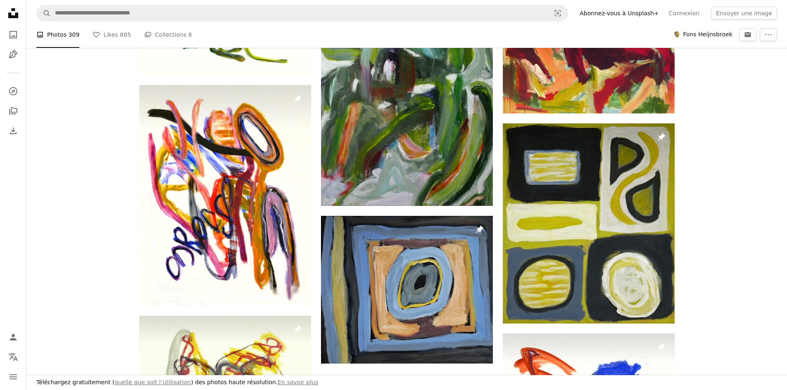
scroll to position [372, 0]
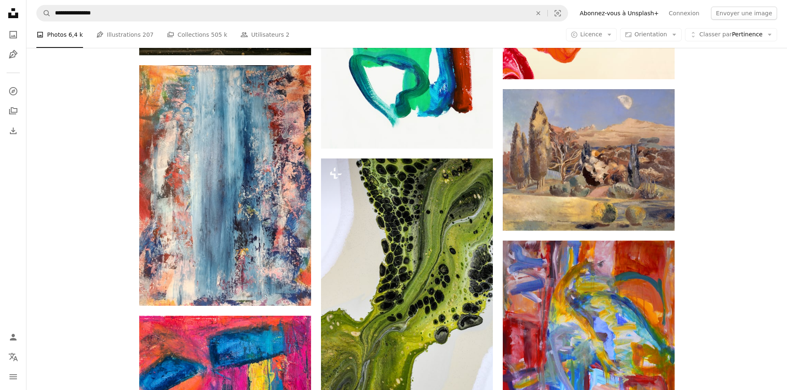
scroll to position [3840, 0]
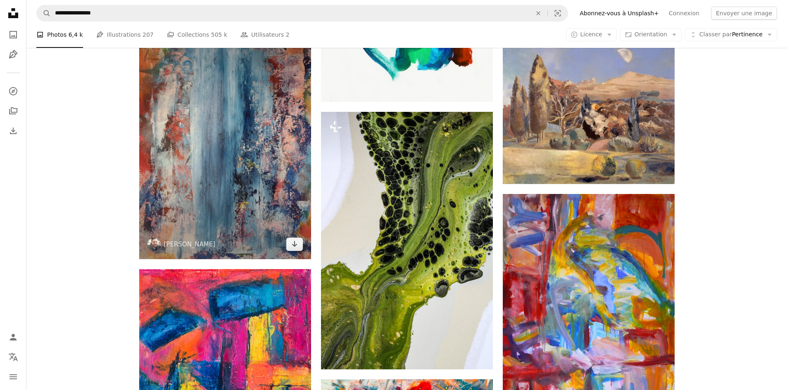
click at [154, 249] on img at bounding box center [153, 244] width 13 height 13
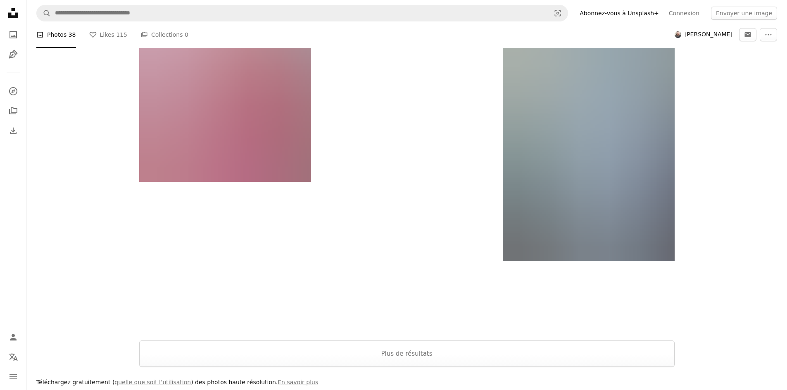
scroll to position [1734, 0]
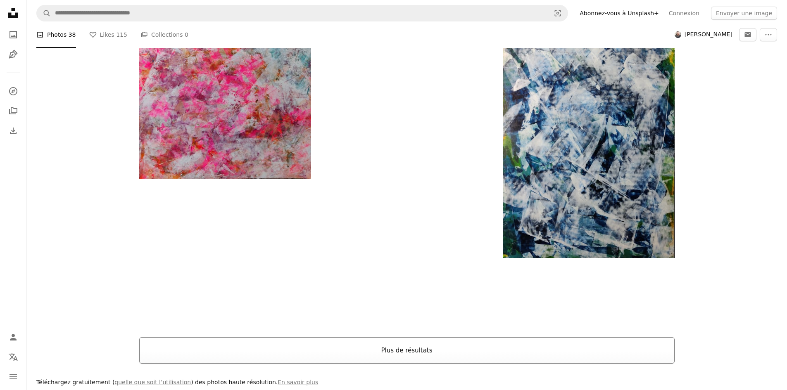
click at [302, 343] on button "Plus de résultats" at bounding box center [406, 350] width 535 height 26
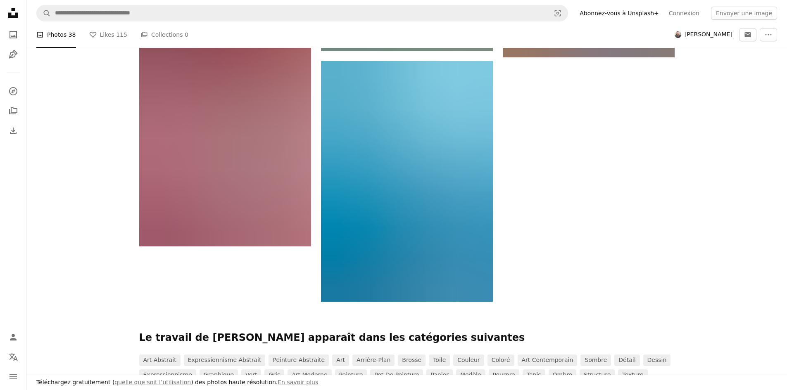
scroll to position [3179, 0]
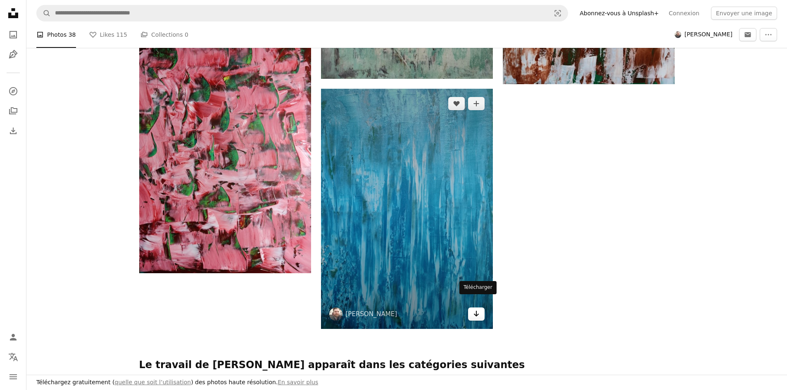
click at [474, 311] on icon "Télécharger" at bounding box center [475, 314] width 5 height 6
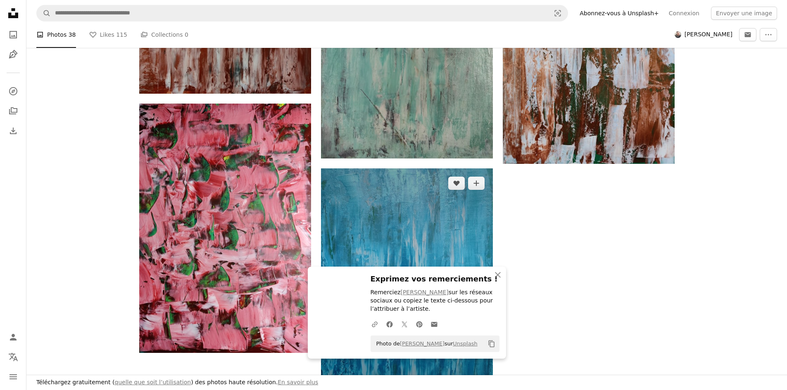
scroll to position [3097, 0]
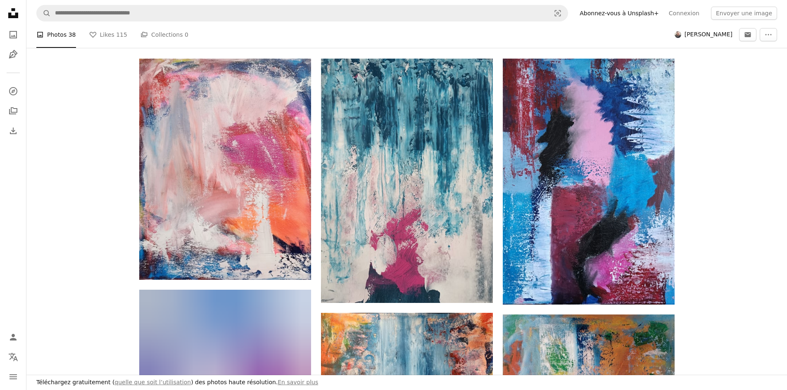
scroll to position [124, 0]
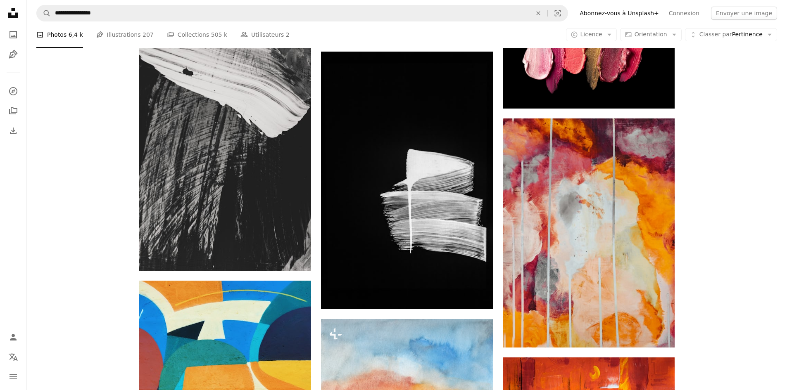
scroll to position [4293, 0]
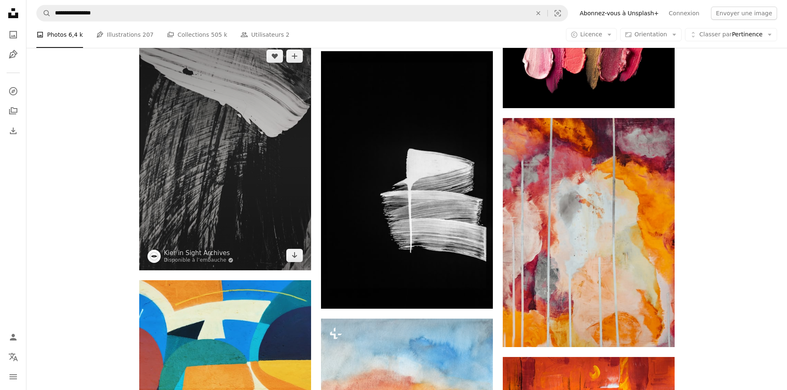
click at [153, 254] on img at bounding box center [153, 256] width 13 height 13
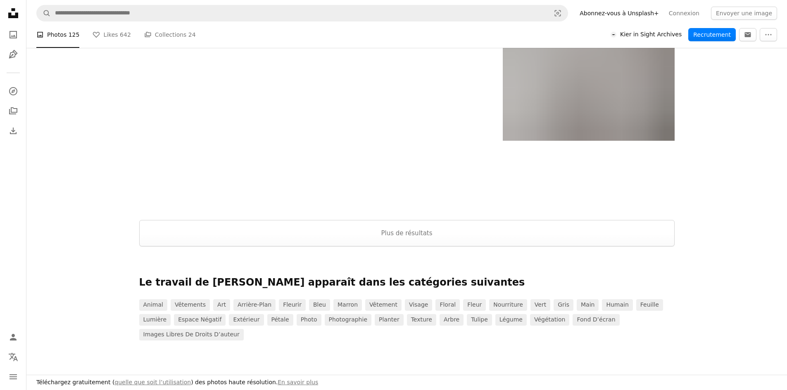
scroll to position [1280, 0]
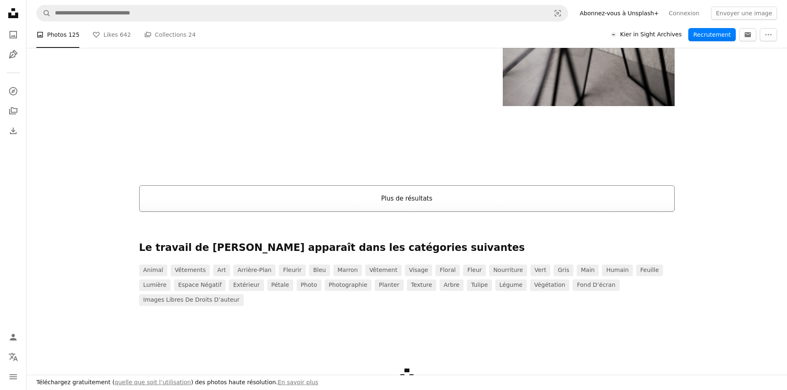
click at [187, 199] on button "Plus de résultats" at bounding box center [406, 198] width 535 height 26
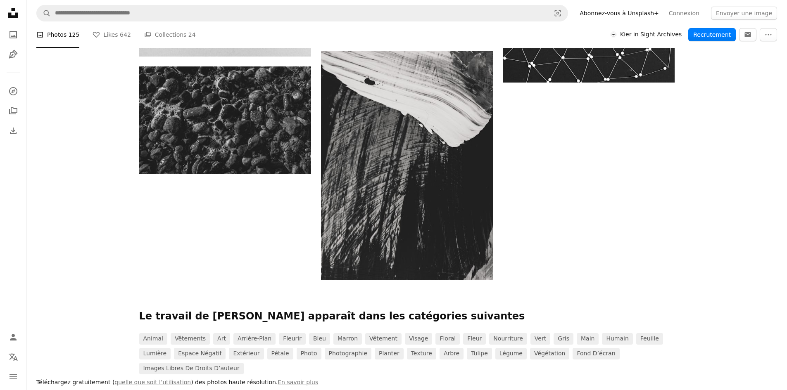
scroll to position [7721, 0]
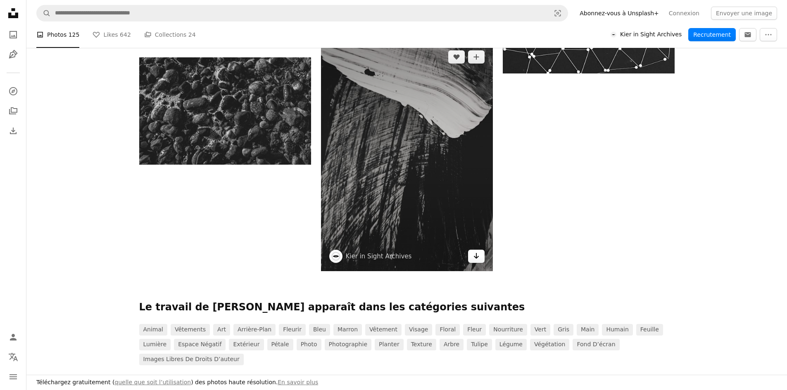
click at [477, 261] on icon "Arrow pointing down" at bounding box center [476, 256] width 7 height 10
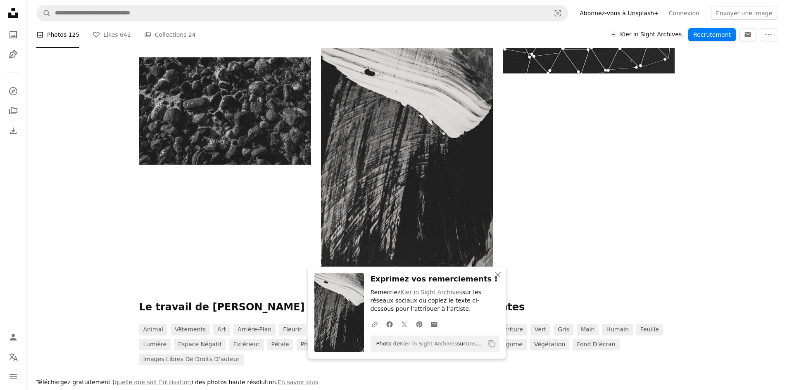
click at [498, 280] on button "An X shape Fermer" at bounding box center [497, 275] width 17 height 17
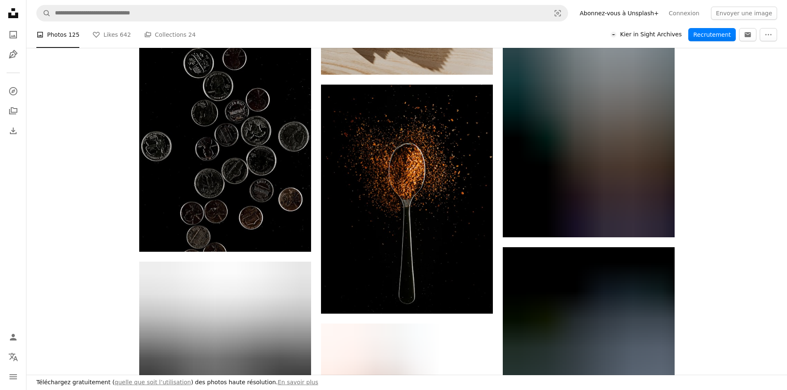
scroll to position [5037, 0]
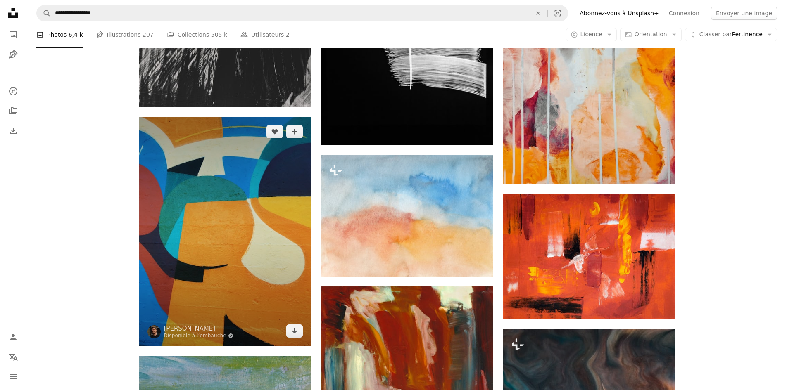
scroll to position [4459, 0]
